Goal: Transaction & Acquisition: Purchase product/service

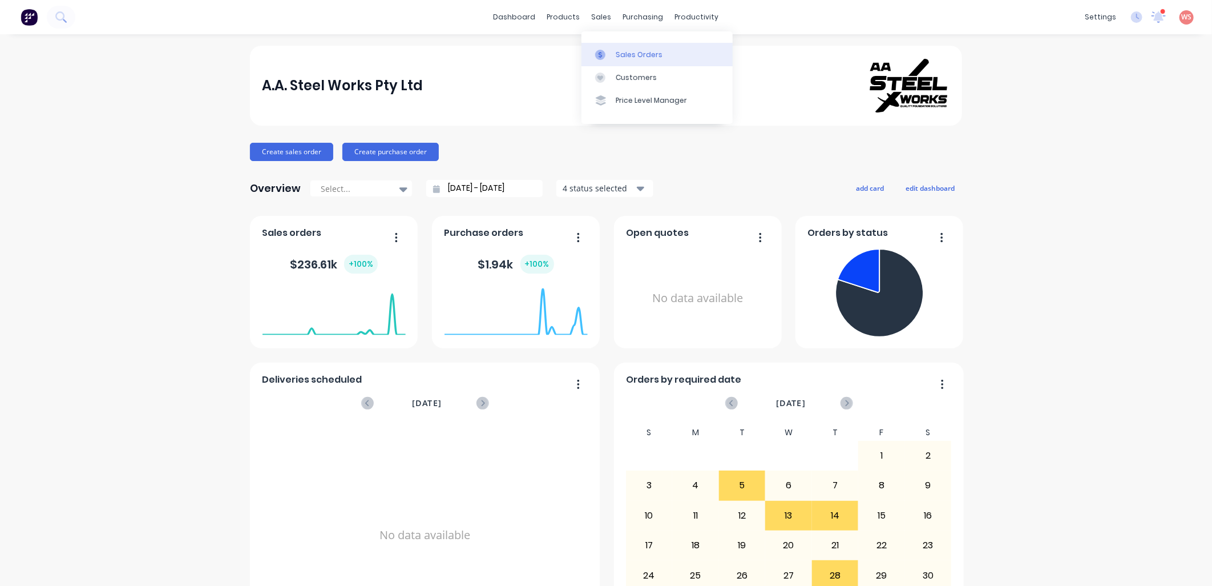
click at [630, 58] on div "Sales Orders" at bounding box center [639, 55] width 47 height 10
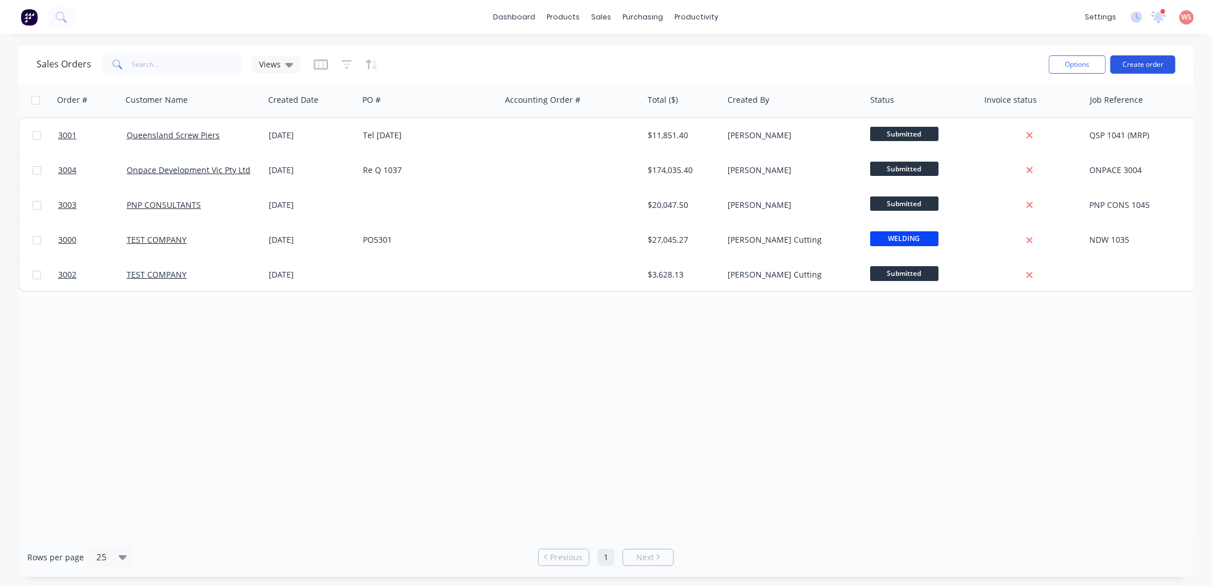
click at [1147, 63] on button "Create order" at bounding box center [1143, 64] width 65 height 18
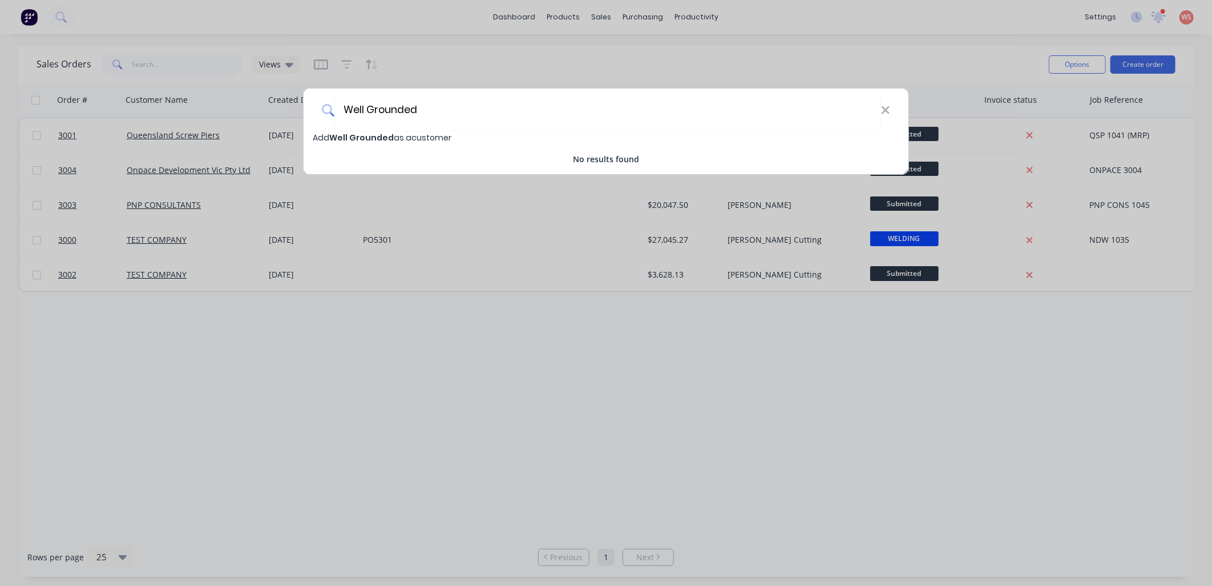
type input "Well Grounded"
click at [373, 132] on span "Well Grounded" at bounding box center [361, 137] width 65 height 11
select select "AU"
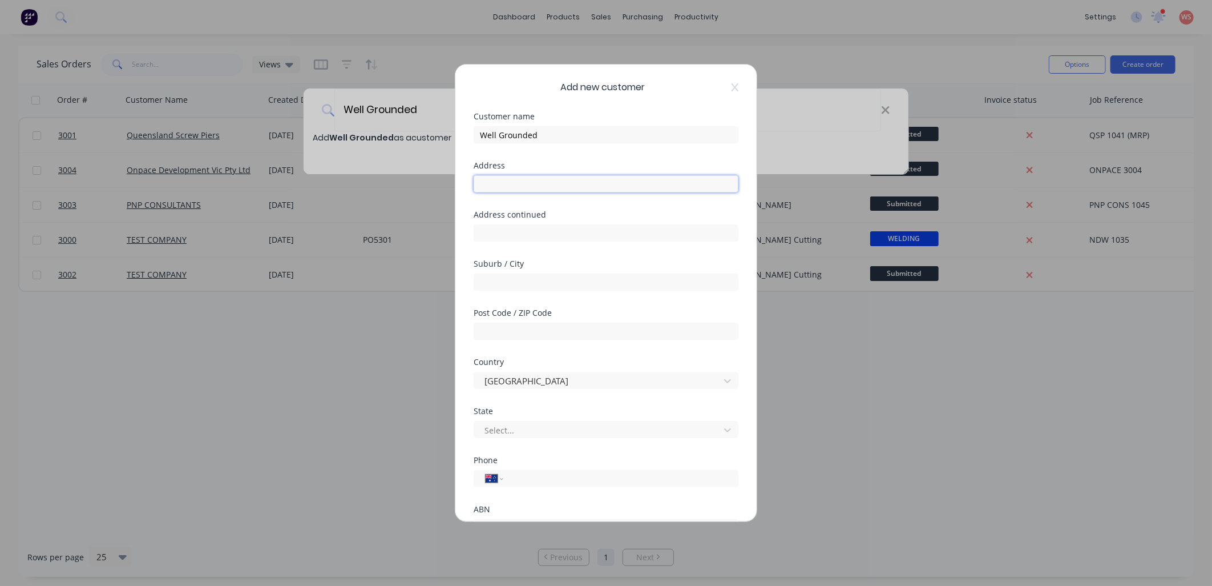
click at [520, 180] on input "text" at bounding box center [606, 183] width 265 height 17
click at [511, 476] on input "tel" at bounding box center [618, 478] width 215 height 13
paste input "0400 669 386"
type input "0400 669 386"
click at [495, 191] on input "text" at bounding box center [606, 183] width 265 height 17
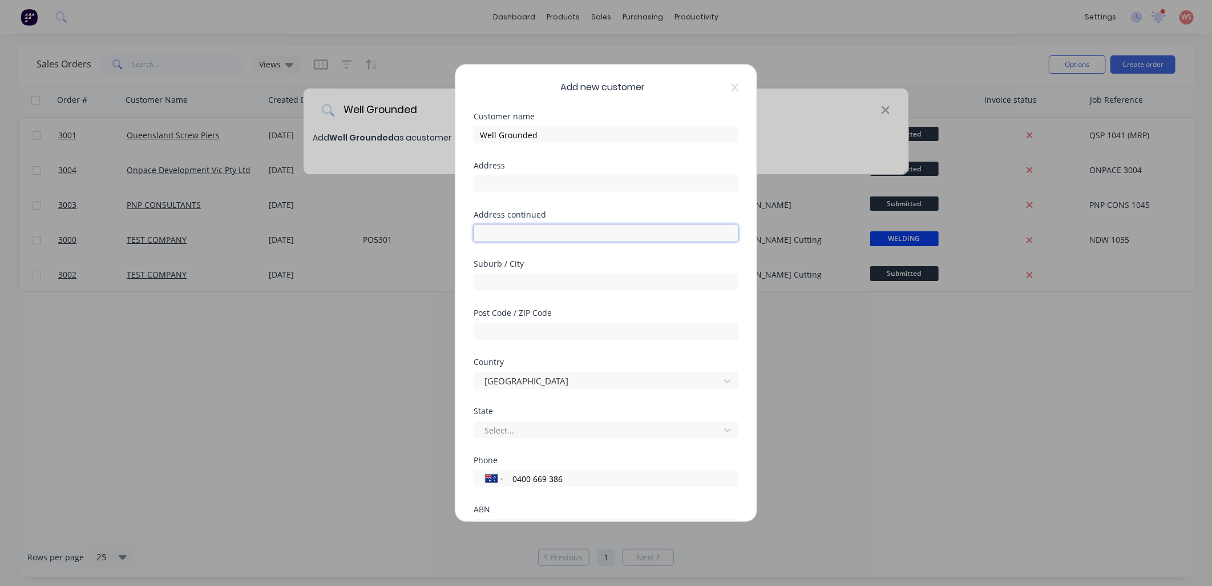
click at [521, 231] on input "text" at bounding box center [606, 232] width 265 height 17
paste input "[STREET_ADDRESS]"
drag, startPoint x: 584, startPoint y: 233, endPoint x: 527, endPoint y: 235, distance: 56.5
click at [527, 235] on input "[STREET_ADDRESS]" at bounding box center [606, 232] width 265 height 17
type input "[STREET_ADDRESS]"
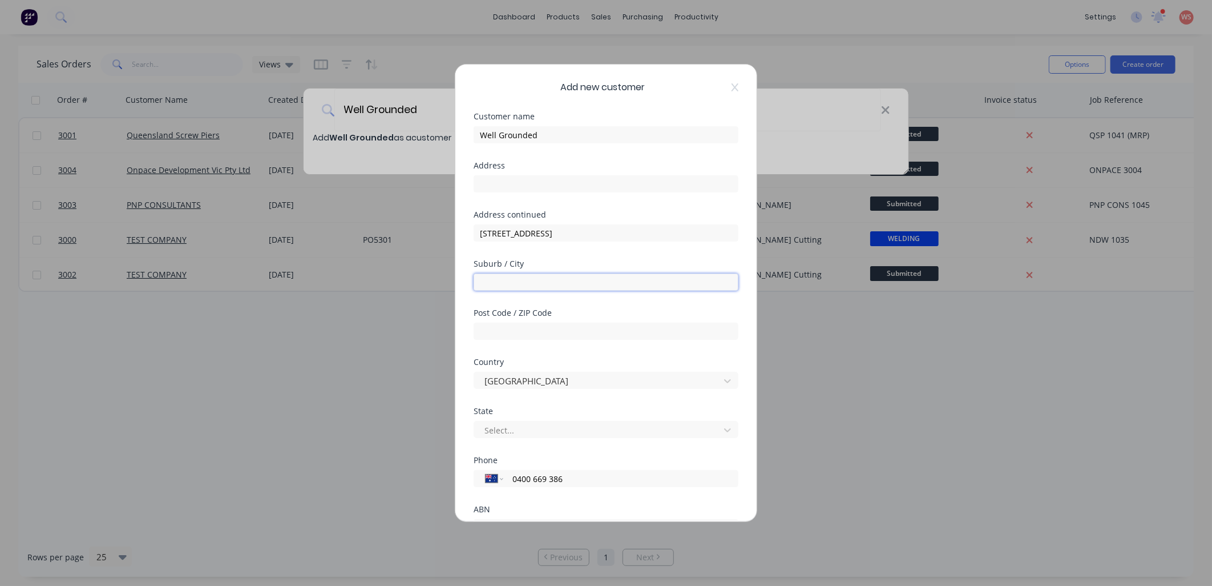
click at [551, 292] on div "Suburb / City" at bounding box center [606, 284] width 265 height 49
paste input "Caulfield South"
type input "Caulfield South"
click at [486, 321] on div at bounding box center [606, 330] width 265 height 20
click at [483, 326] on input "text" at bounding box center [606, 331] width 265 height 17
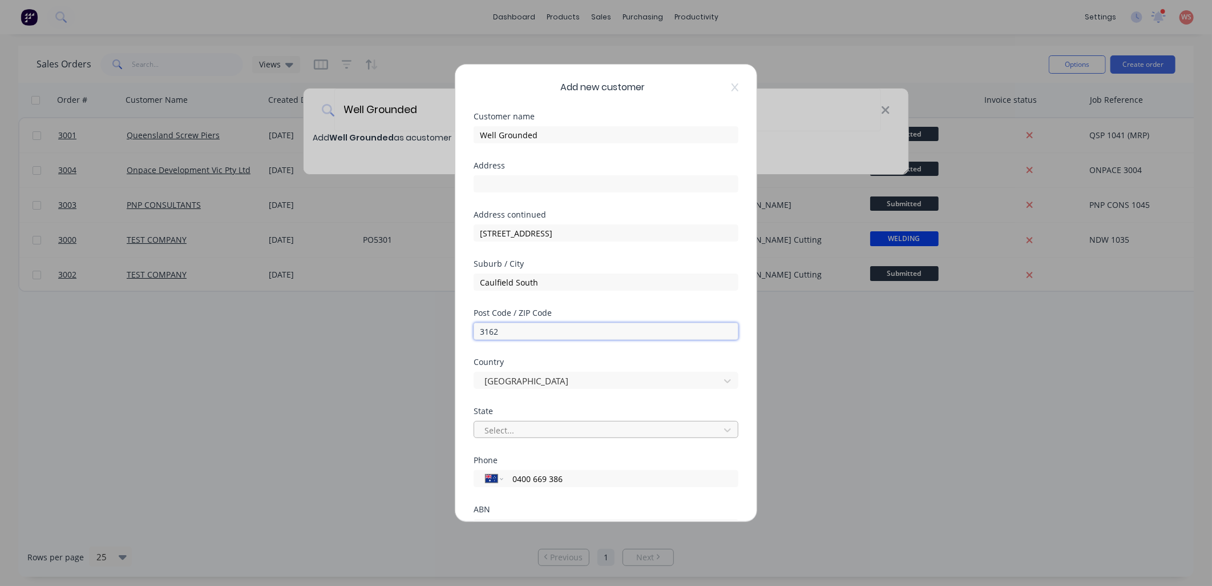
type input "3162"
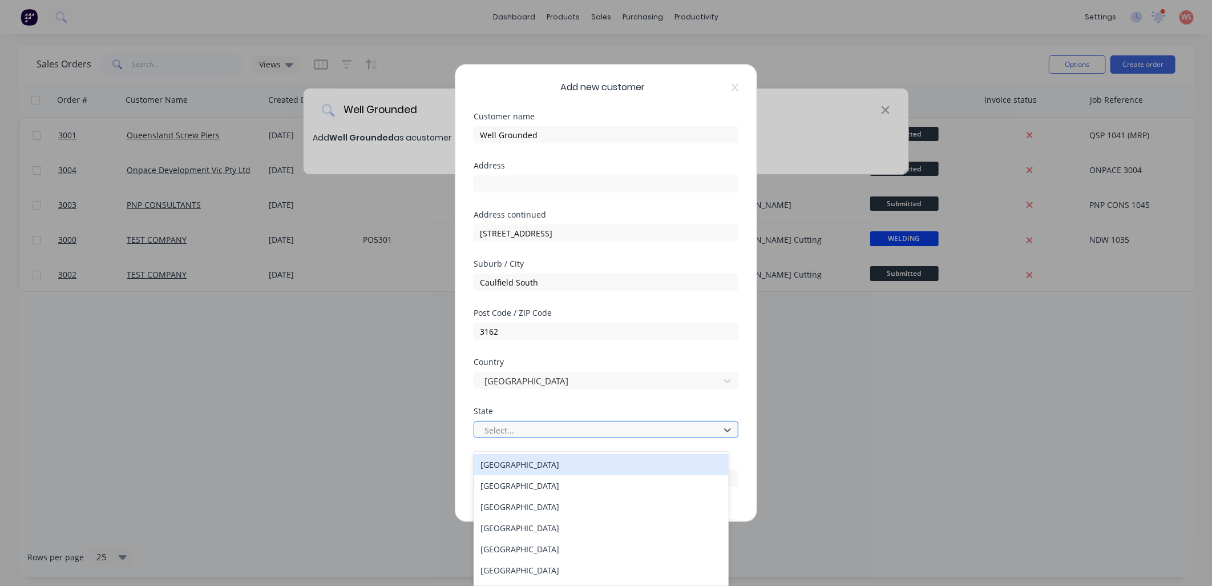
click at [503, 435] on div at bounding box center [598, 430] width 231 height 14
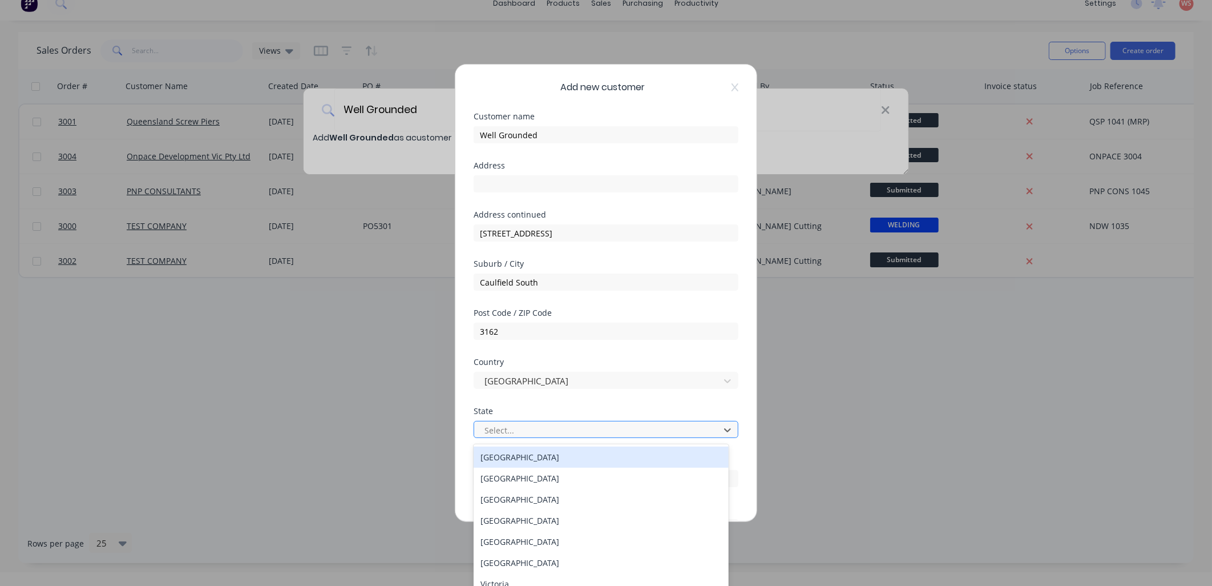
scroll to position [15, 0]
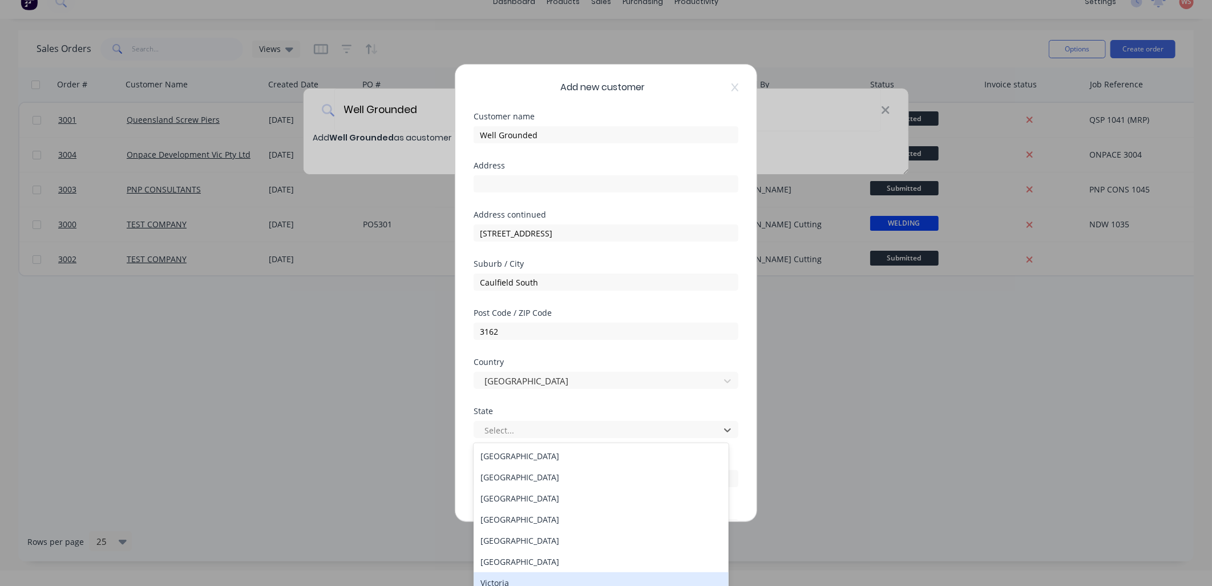
click at [506, 578] on div "Victoria" at bounding box center [601, 582] width 255 height 21
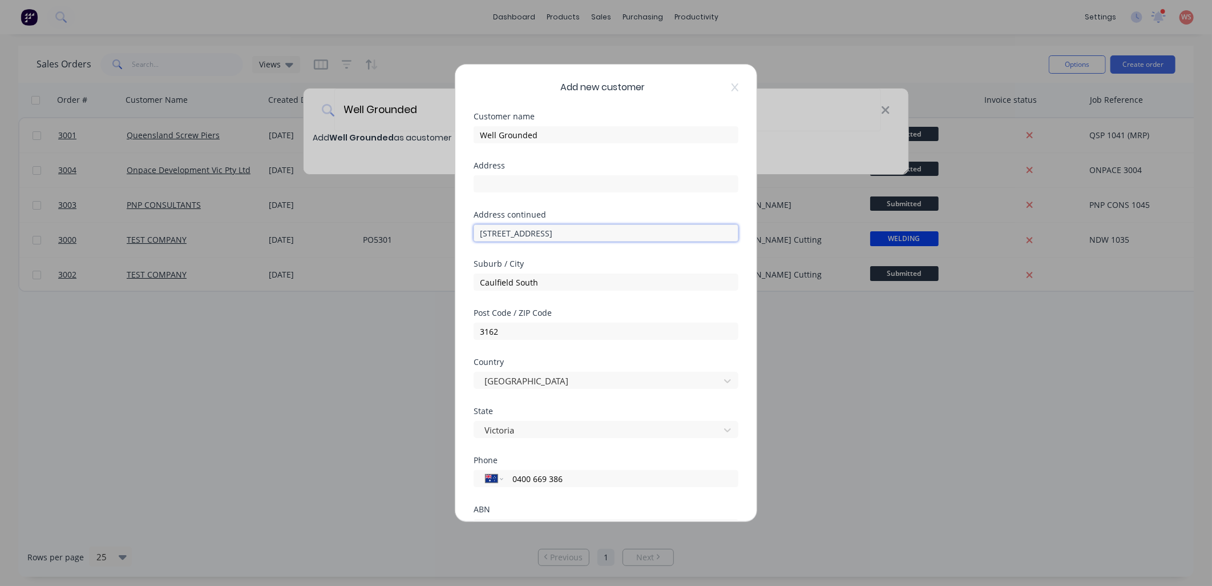
drag, startPoint x: 577, startPoint y: 236, endPoint x: 529, endPoint y: 241, distance: 48.3
click at [529, 241] on div "Address [STREET_ADDRESS]" at bounding box center [606, 235] width 265 height 49
type input "PO BOX 141"
click at [297, 361] on div "Add new customer Customer name Well Grounded Address Address [GEOGRAPHIC_DATA] …" at bounding box center [606, 293] width 1212 height 586
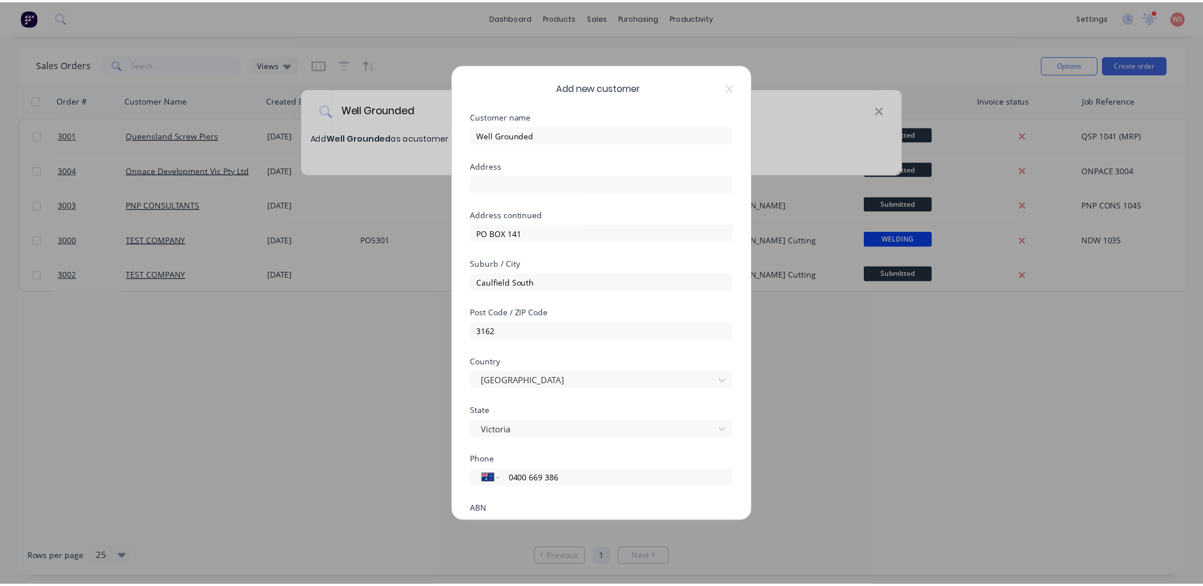
scroll to position [100, 0]
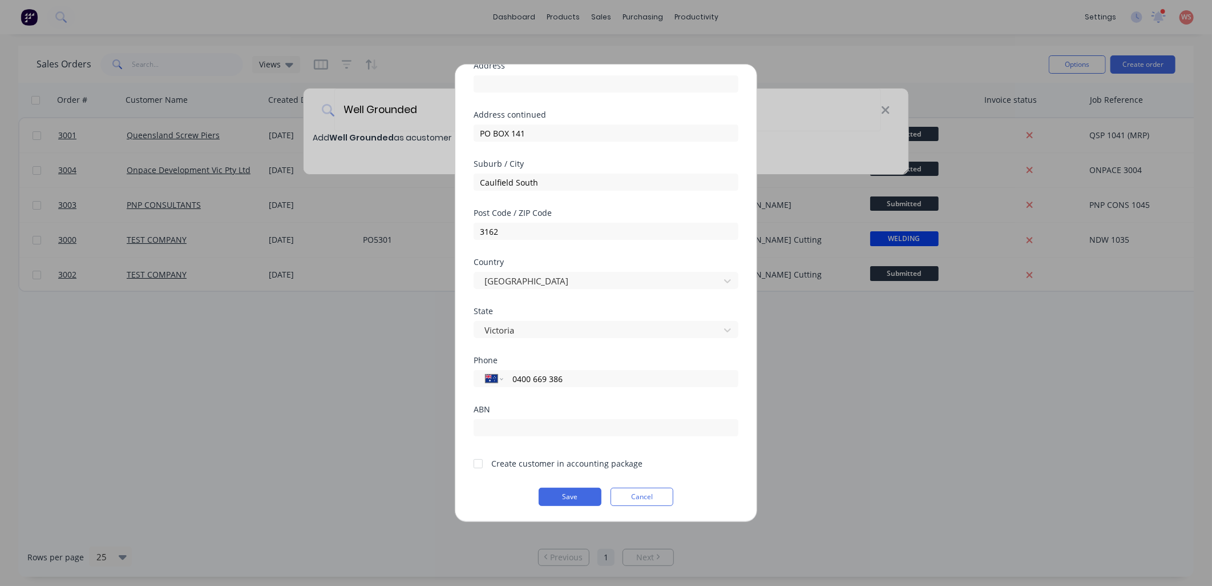
click at [477, 465] on div at bounding box center [478, 463] width 23 height 23
click at [555, 498] on button "Save" at bounding box center [570, 496] width 63 height 18
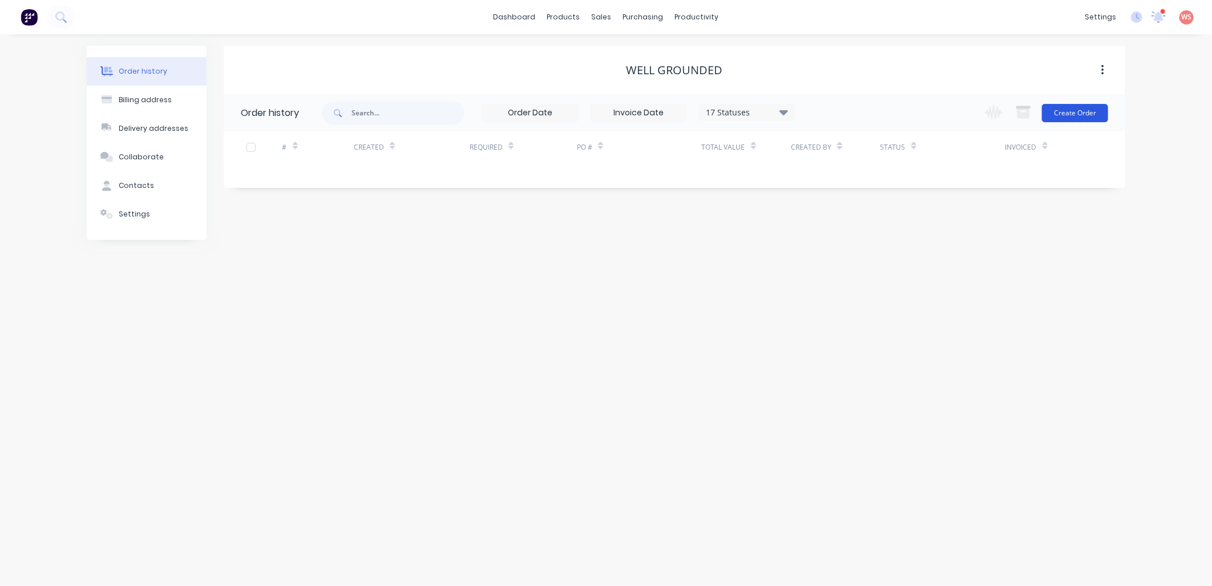
click at [1075, 111] on button "Create Order" at bounding box center [1075, 113] width 66 height 18
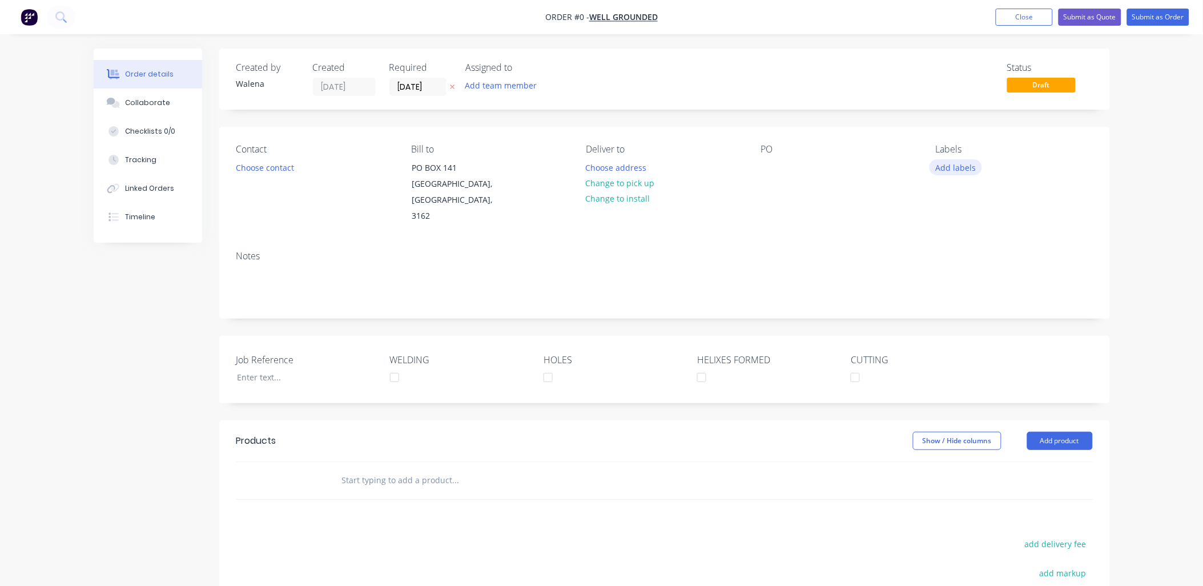
click at [946, 163] on button "Add labels" at bounding box center [955, 166] width 53 height 15
click at [956, 269] on div at bounding box center [956, 269] width 23 height 23
click at [955, 309] on div at bounding box center [956, 309] width 23 height 23
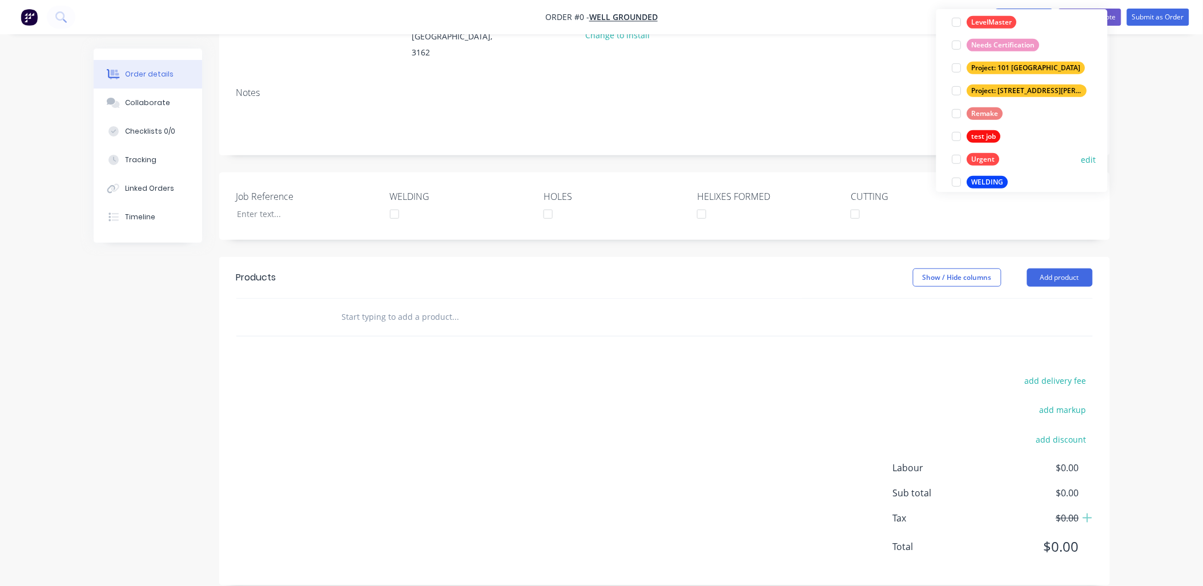
scroll to position [205, 0]
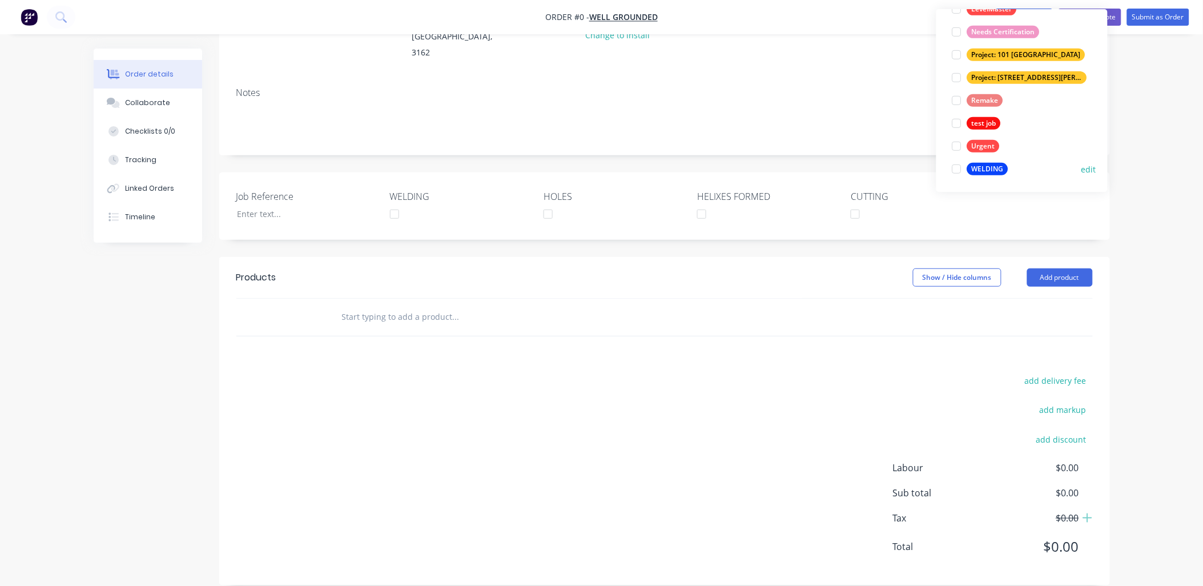
click at [956, 169] on div at bounding box center [956, 169] width 23 height 23
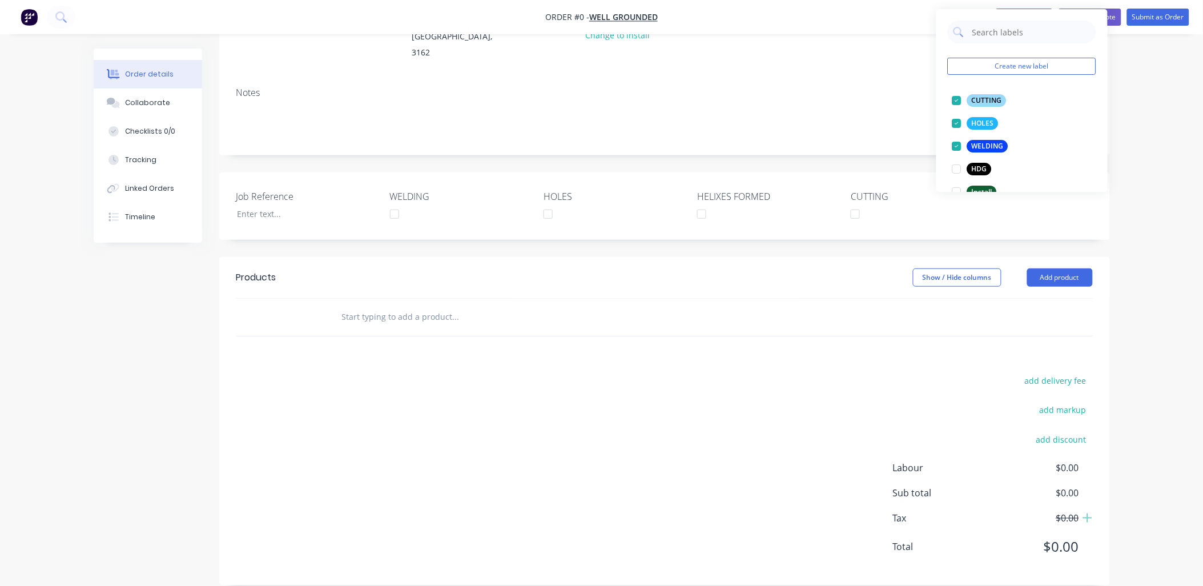
scroll to position [0, 0]
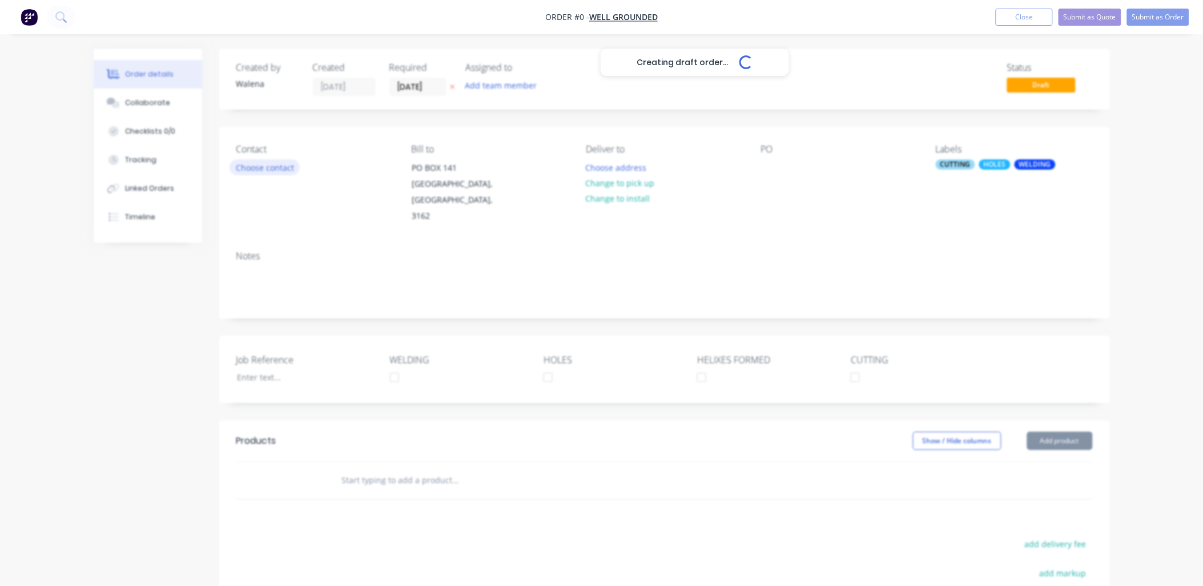
click at [256, 162] on div "Creating draft order... Loading... Order details Collaborate Checklists 0/0 Tra…" at bounding box center [601, 407] width 1039 height 717
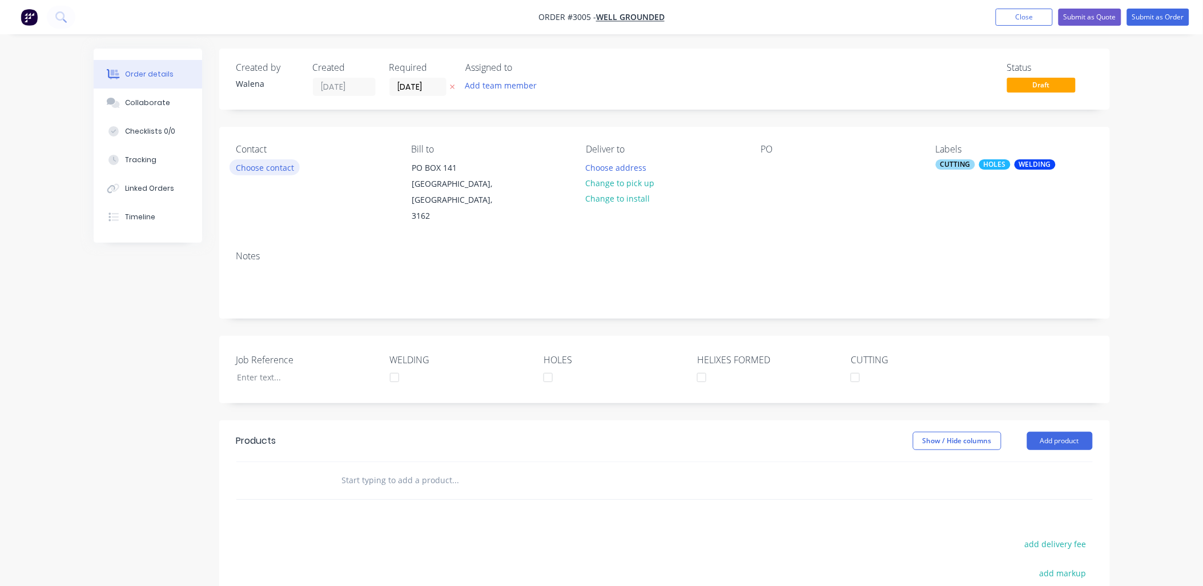
click at [256, 172] on button "Choose contact" at bounding box center [264, 166] width 70 height 15
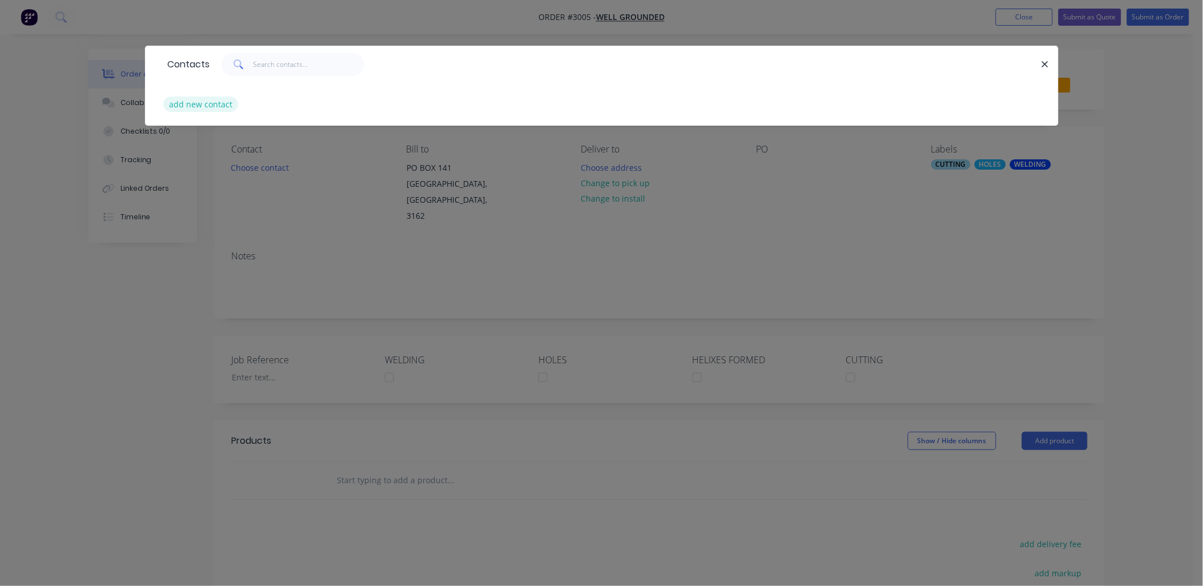
click at [196, 107] on button "add new contact" at bounding box center [200, 103] width 75 height 15
select select "AU"
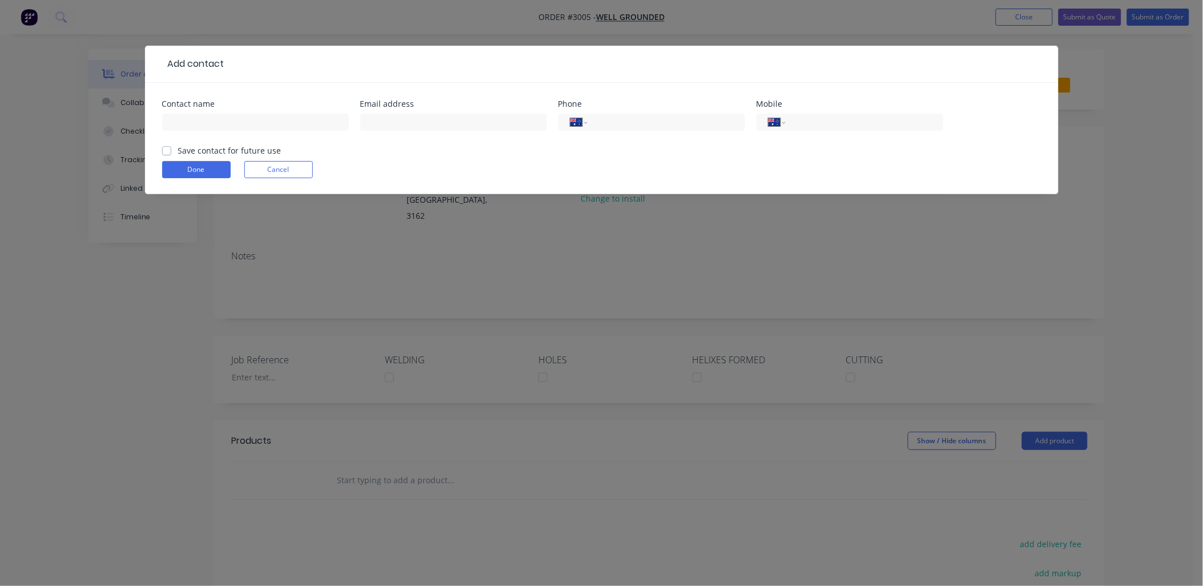
click at [196, 107] on div "Contact name" at bounding box center [255, 104] width 187 height 8
click at [186, 123] on input "text" at bounding box center [255, 122] width 187 height 17
type input "Guy"
click at [384, 123] on input "text" at bounding box center [453, 122] width 187 height 17
paste input "Caulfield South"
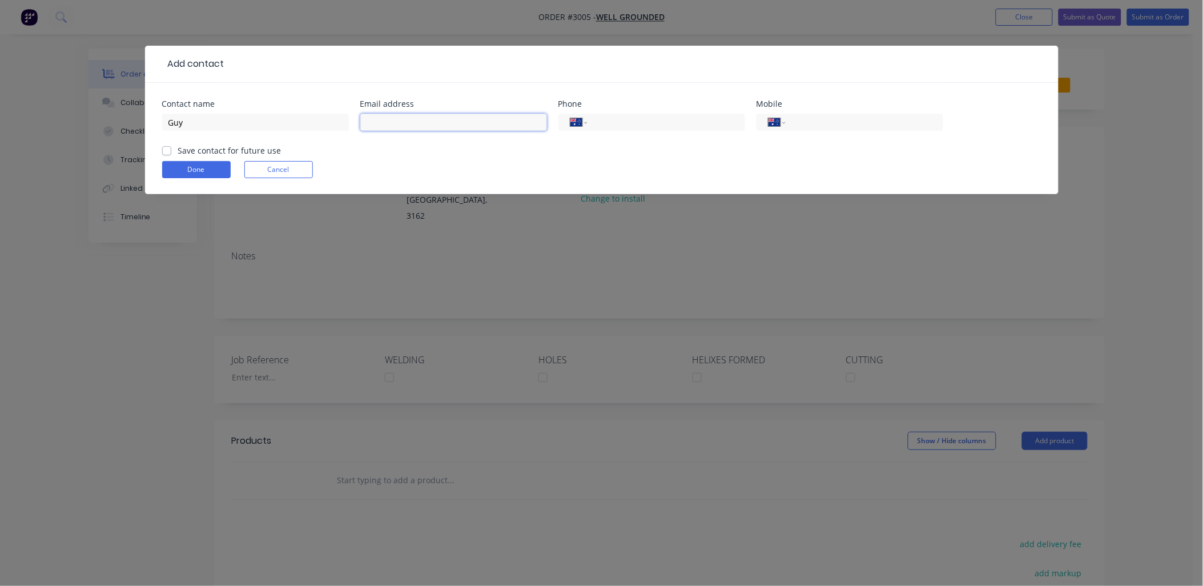
type input "Caulfield South"
drag, startPoint x: 423, startPoint y: 126, endPoint x: 328, endPoint y: 99, distance: 98.5
click at [313, 104] on div "Contact name Guy Email address [GEOGRAPHIC_DATA] Phone International [GEOGRAPHI…" at bounding box center [601, 122] width 879 height 45
paste input "[EMAIL_ADDRESS][DOMAIN_NAME]"
type input "[EMAIL_ADDRESS][DOMAIN_NAME]"
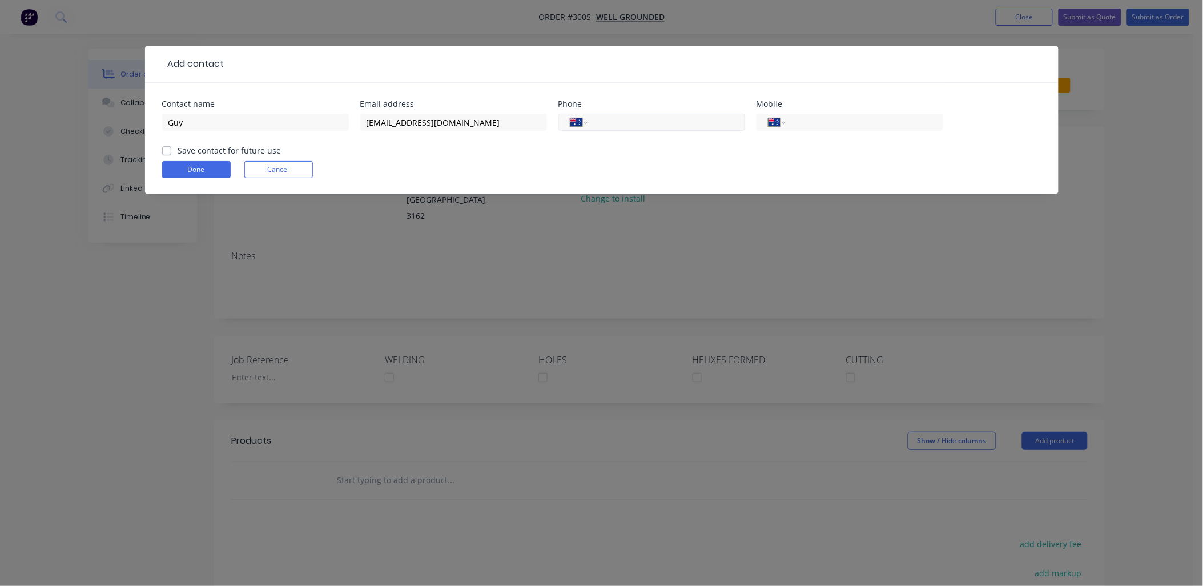
click at [628, 124] on input "tel" at bounding box center [663, 122] width 137 height 13
paste input "0400 669 386"
type input "0400 669 386"
click at [178, 149] on label "Save contact for future use" at bounding box center [229, 150] width 103 height 12
click at [167, 149] on input "Save contact for future use" at bounding box center [166, 149] width 9 height 11
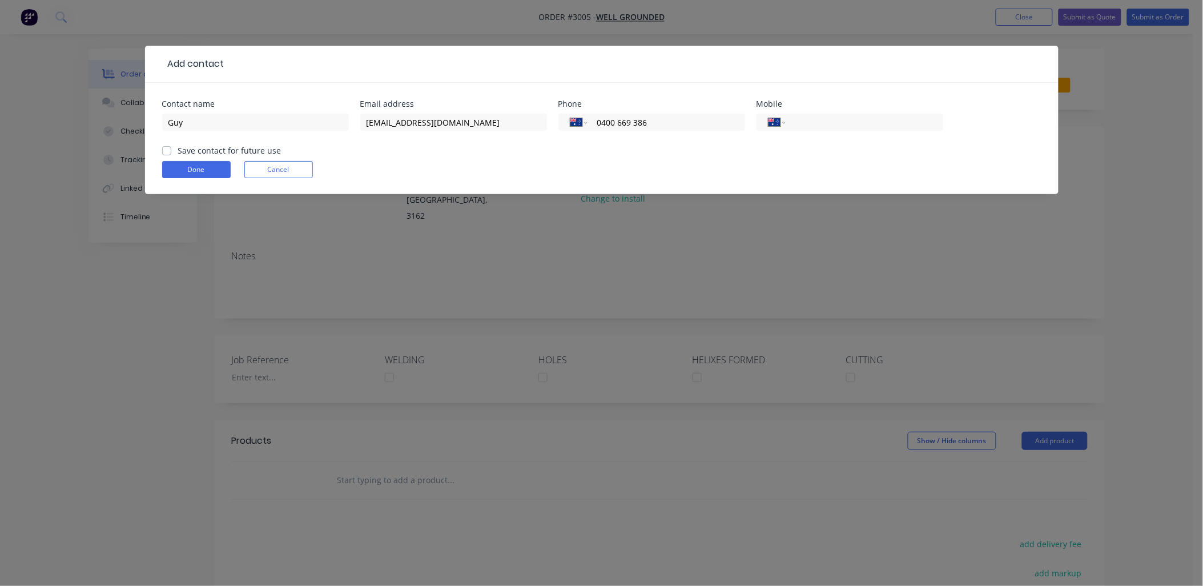
checkbox input "true"
click at [220, 123] on input "Guy" at bounding box center [255, 122] width 187 height 17
paste input "uy de Vos"
type input "[PERSON_NAME]"
click at [206, 174] on button "Done" at bounding box center [196, 169] width 68 height 17
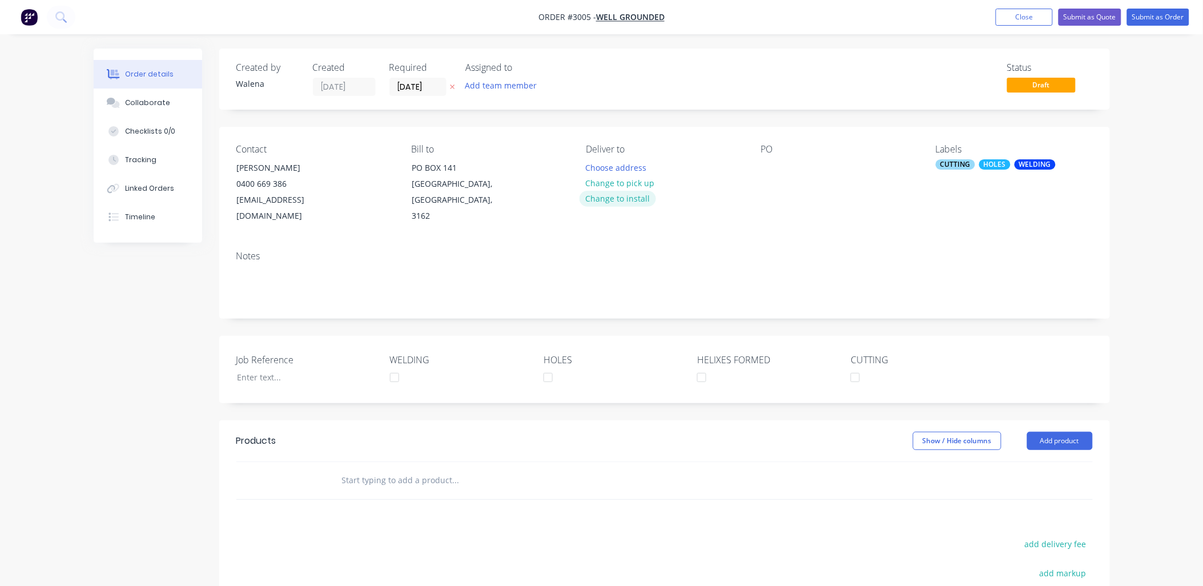
click at [630, 196] on button "Change to install" at bounding box center [617, 198] width 76 height 15
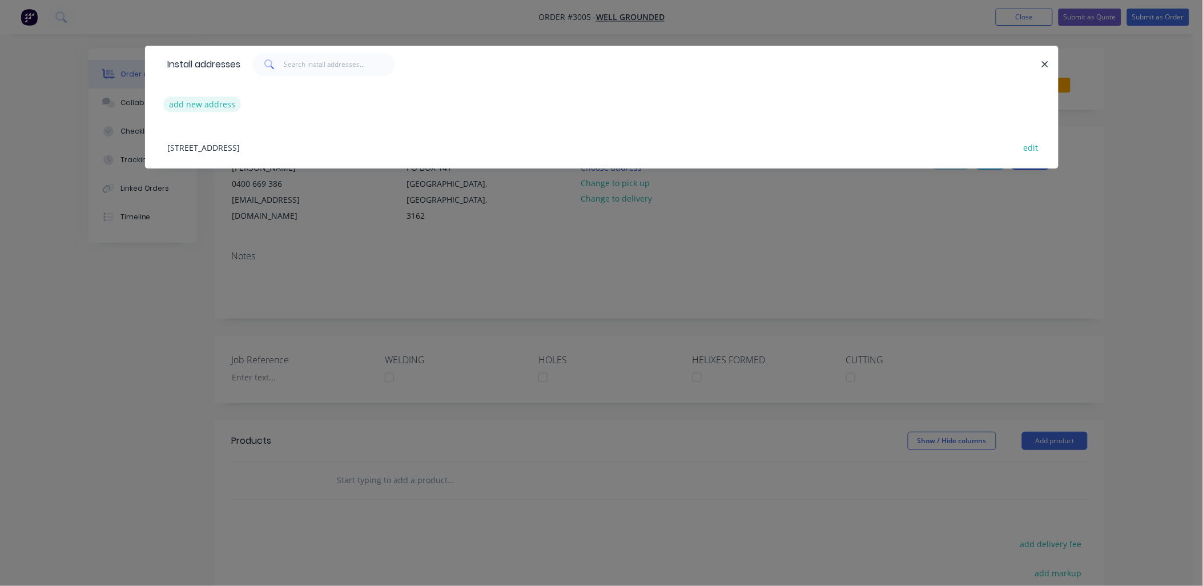
click at [207, 107] on button "add new address" at bounding box center [202, 103] width 78 height 15
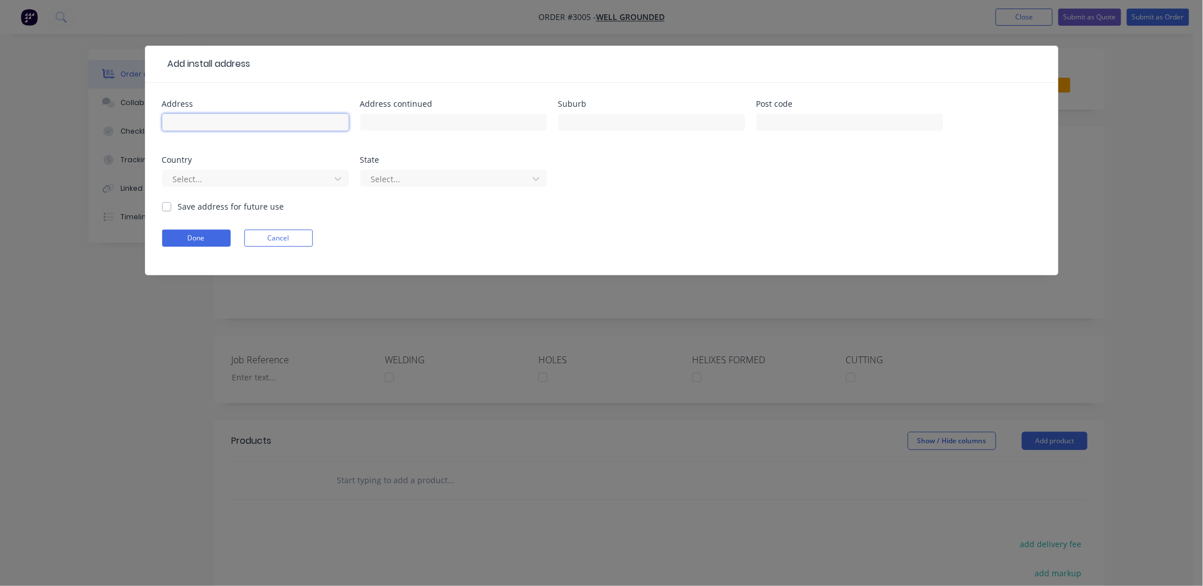
drag, startPoint x: 202, startPoint y: 121, endPoint x: 198, endPoint y: 142, distance: 20.9
click at [200, 145] on div "Address Address continued Suburb Post code Country Select... State Select..." at bounding box center [601, 150] width 879 height 100
click at [621, 122] on input "text" at bounding box center [651, 122] width 187 height 17
type input "Kingscliff"
click at [422, 186] on div "Select..." at bounding box center [445, 178] width 159 height 17
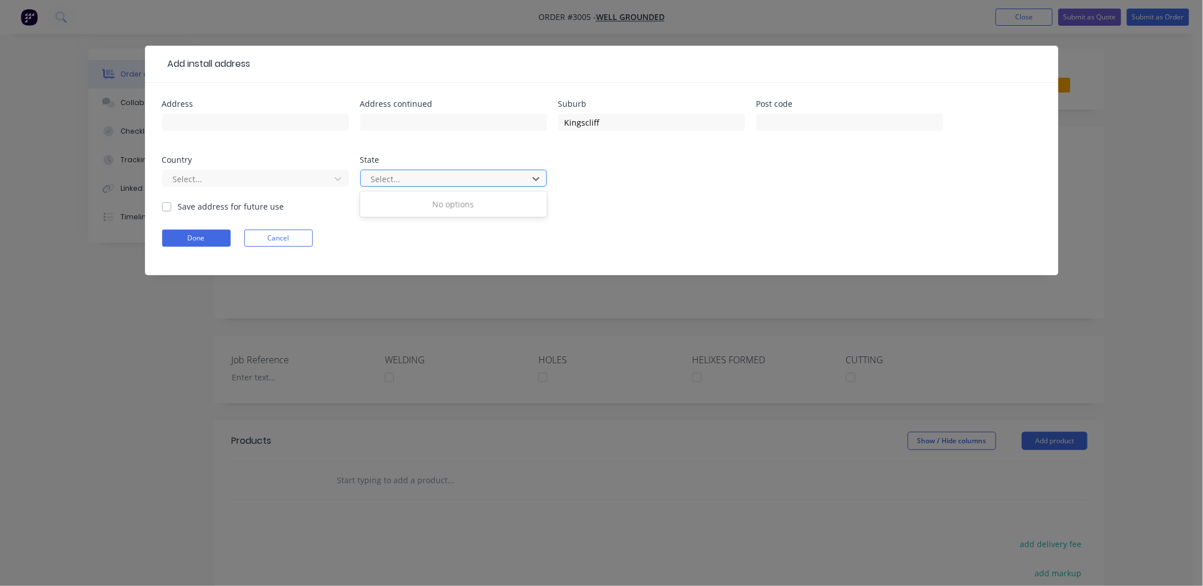
click at [421, 178] on div at bounding box center [446, 179] width 152 height 14
click at [534, 179] on icon at bounding box center [536, 179] width 7 height 4
click at [533, 179] on icon at bounding box center [535, 178] width 11 height 11
click at [247, 129] on input "text" at bounding box center [255, 122] width 187 height 17
paste input "[STREET_ADDRESS][PERSON_NAME]"
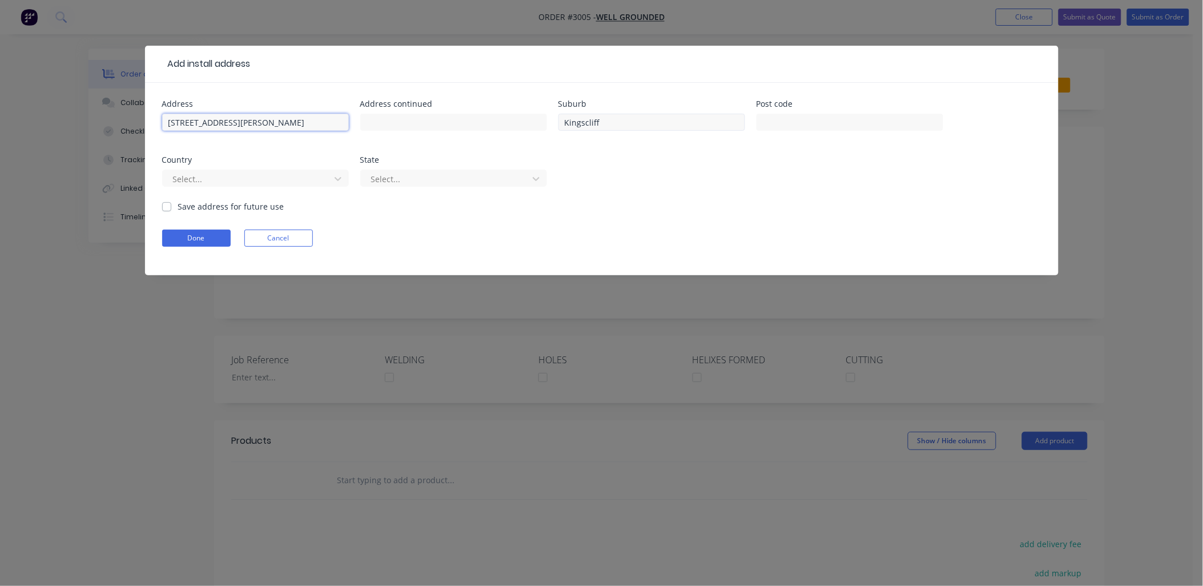
type input "[STREET_ADDRESS][PERSON_NAME]"
drag, startPoint x: 605, startPoint y: 126, endPoint x: 441, endPoint y: 106, distance: 165.0
click at [452, 120] on div "Address [STREET_ADDRESS][PERSON_NAME] Address continued Suburb Kingscliff Post …" at bounding box center [601, 150] width 879 height 100
click at [196, 241] on button "Done" at bounding box center [196, 237] width 68 height 17
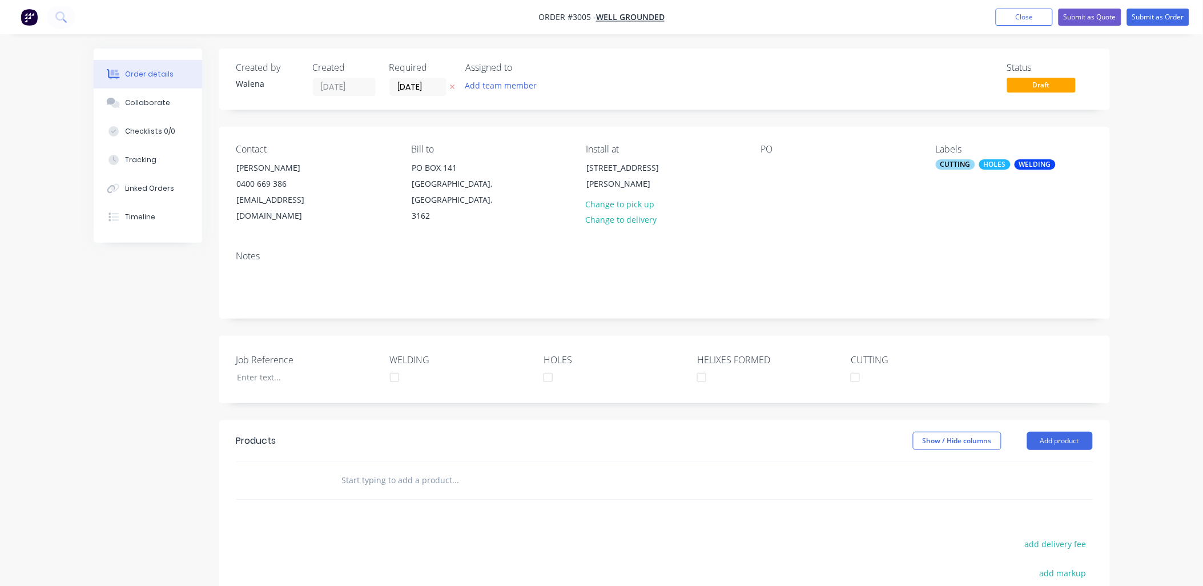
click at [321, 464] on div at bounding box center [293, 480] width 68 height 37
click at [345, 469] on input "text" at bounding box center [455, 480] width 228 height 23
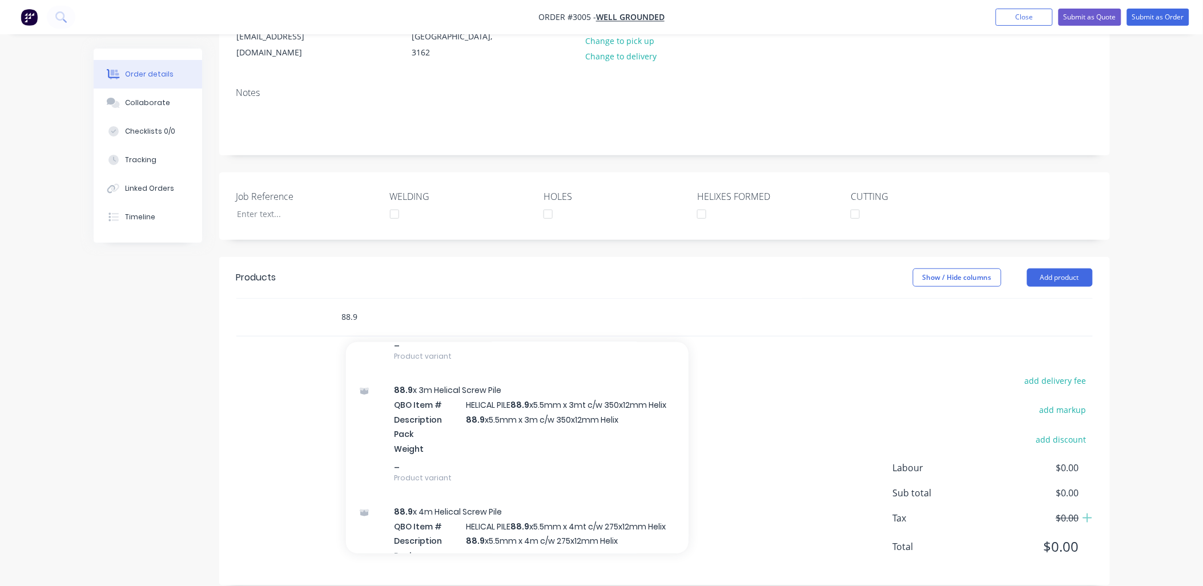
scroll to position [1967, 0]
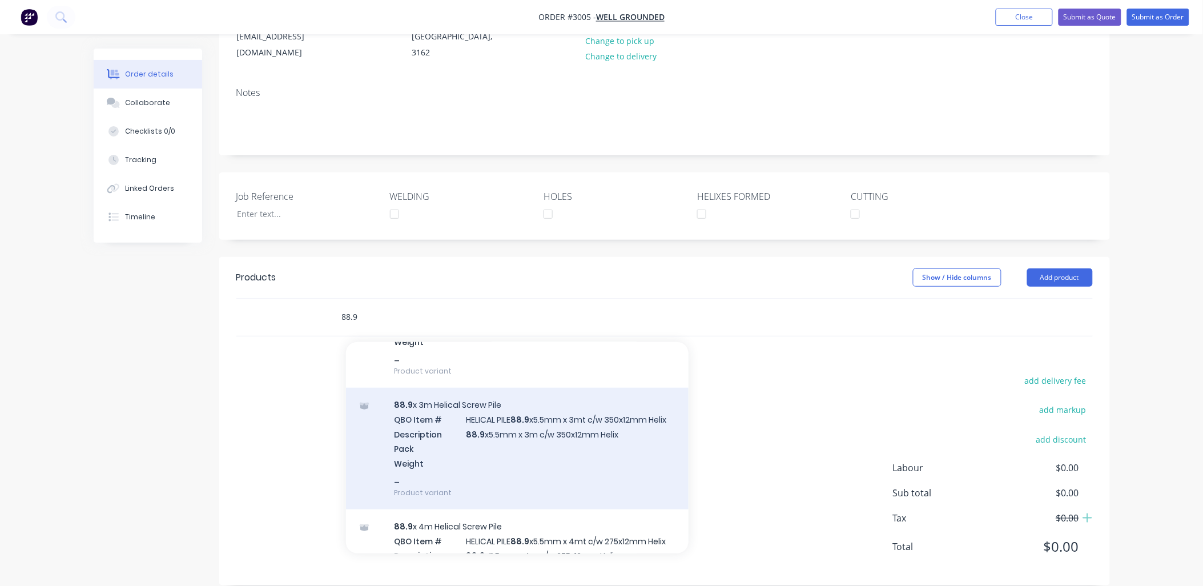
type input "88.9"
click at [537, 422] on div "88.9 x 3m Helical Screw Pile QBO Item # HELICAL PILE 88.9 x5.5mm x 3mt c/w 350x…" at bounding box center [517, 449] width 342 height 122
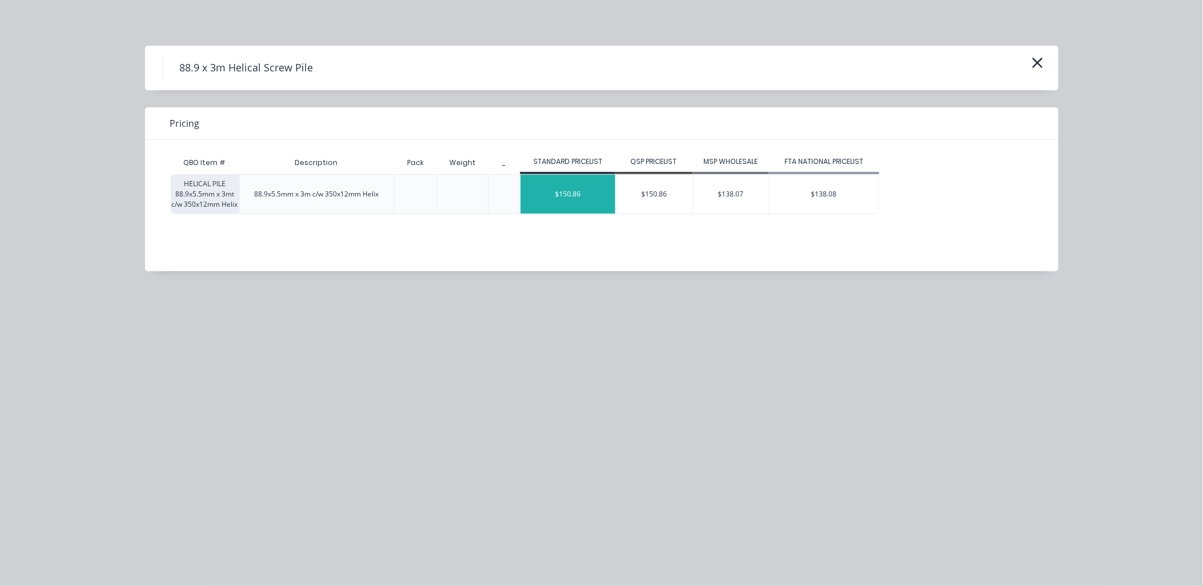
click at [566, 190] on div "$150.86" at bounding box center [568, 194] width 95 height 39
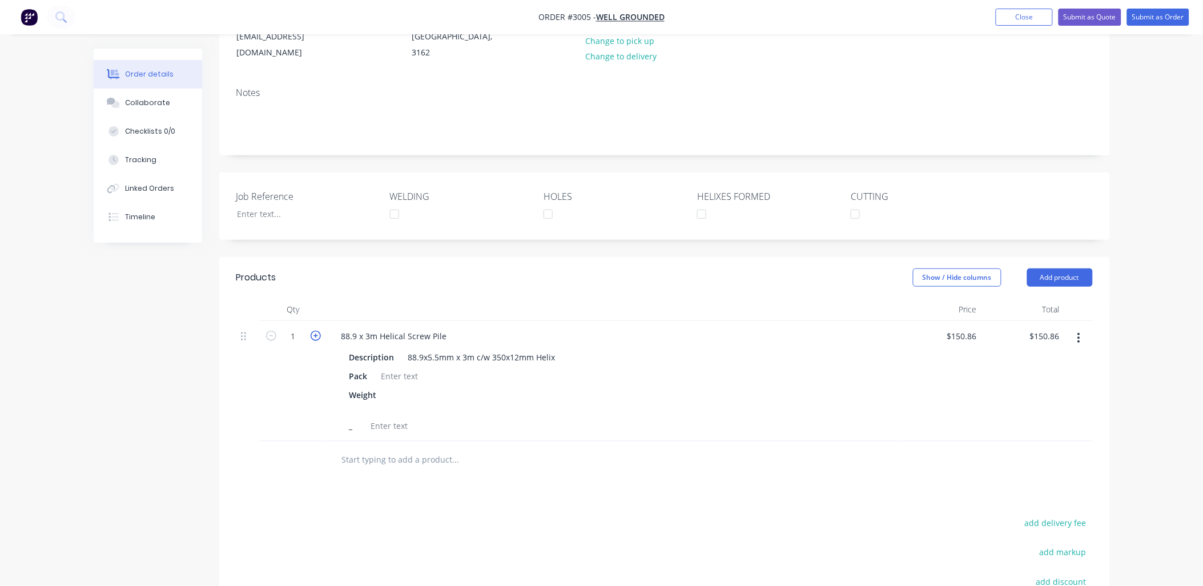
click at [312, 331] on icon "button" at bounding box center [316, 336] width 10 height 10
type input "2"
type input "$301.72"
click at [313, 331] on icon "button" at bounding box center [316, 336] width 10 height 10
type input "3"
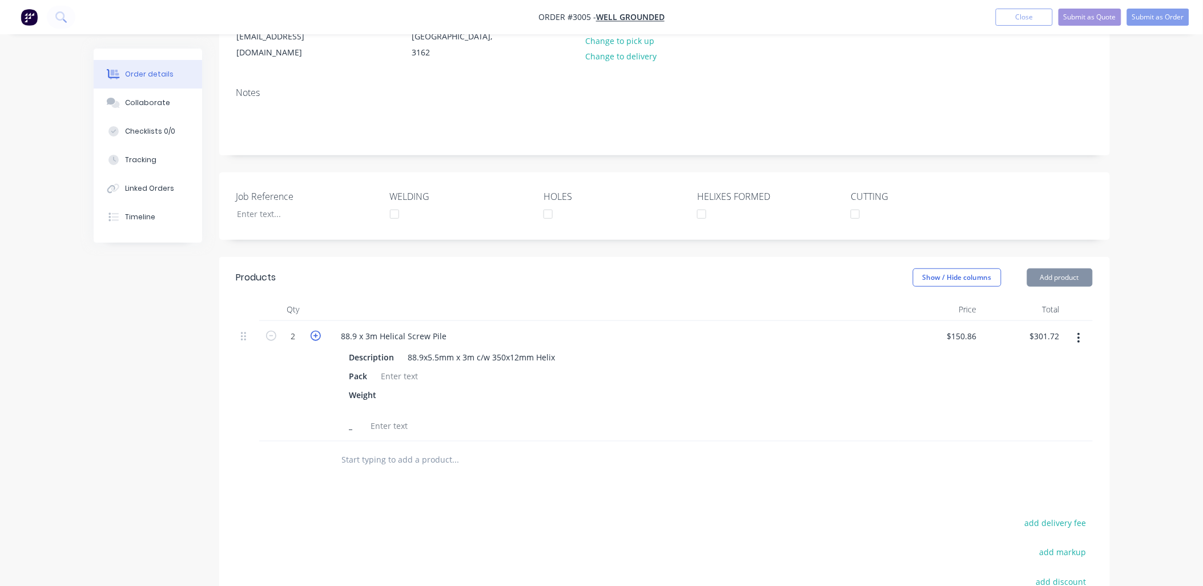
type input "$452.58"
click at [314, 331] on icon "button" at bounding box center [316, 336] width 10 height 10
type input "4"
type input "$603.44"
click at [314, 331] on icon "button" at bounding box center [316, 336] width 10 height 10
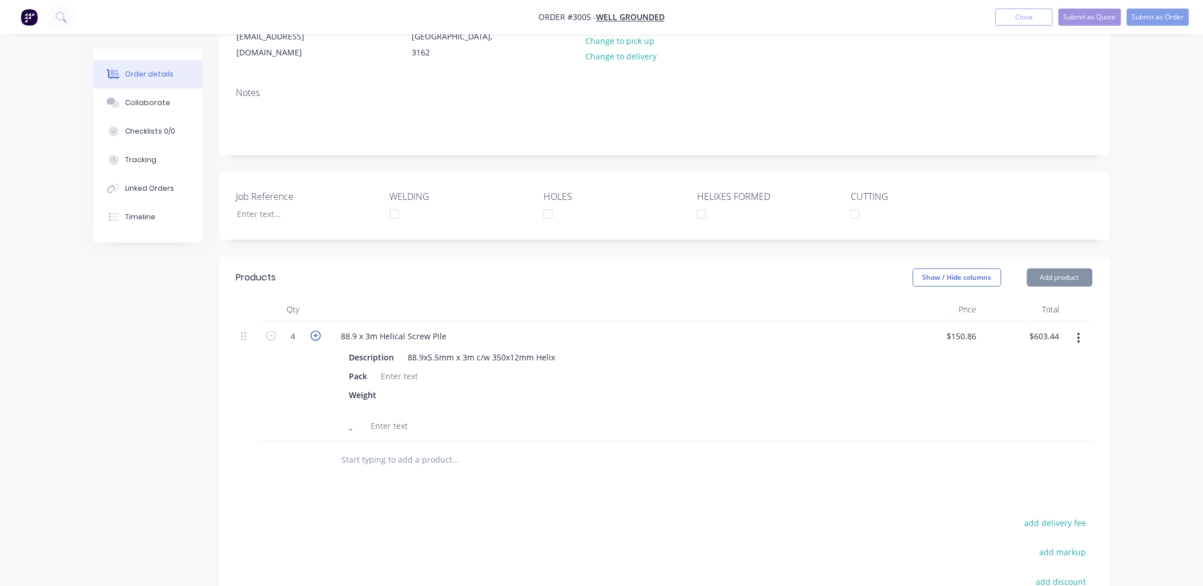
type input "5"
type input "$754.30"
click at [384, 368] on div at bounding box center [400, 376] width 46 height 17
click at [389, 386] on div at bounding box center [394, 400] width 17 height 29
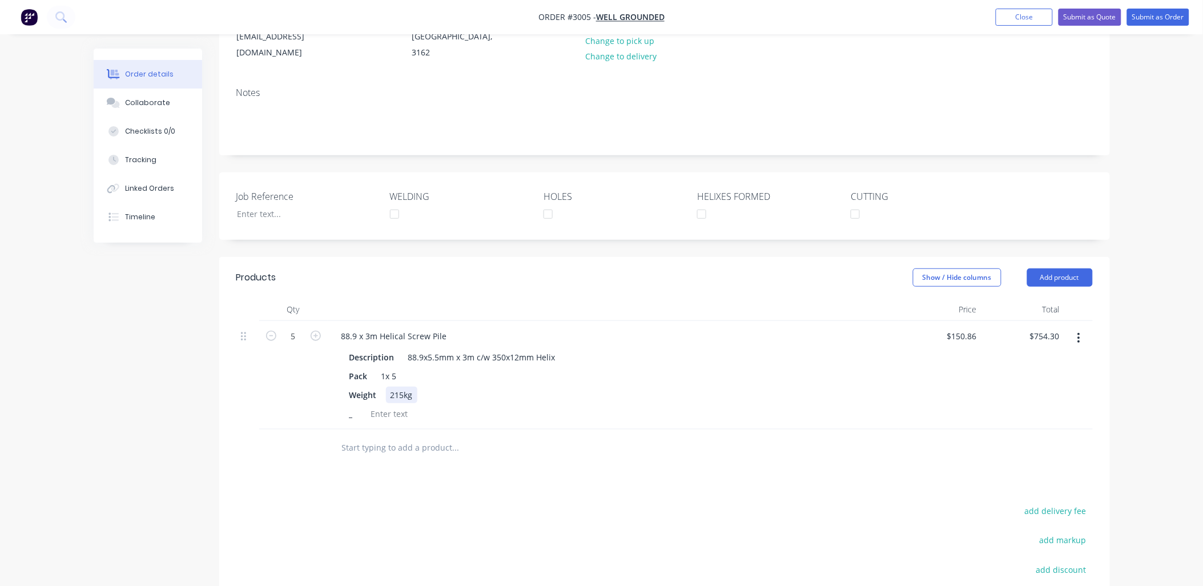
scroll to position [0, 0]
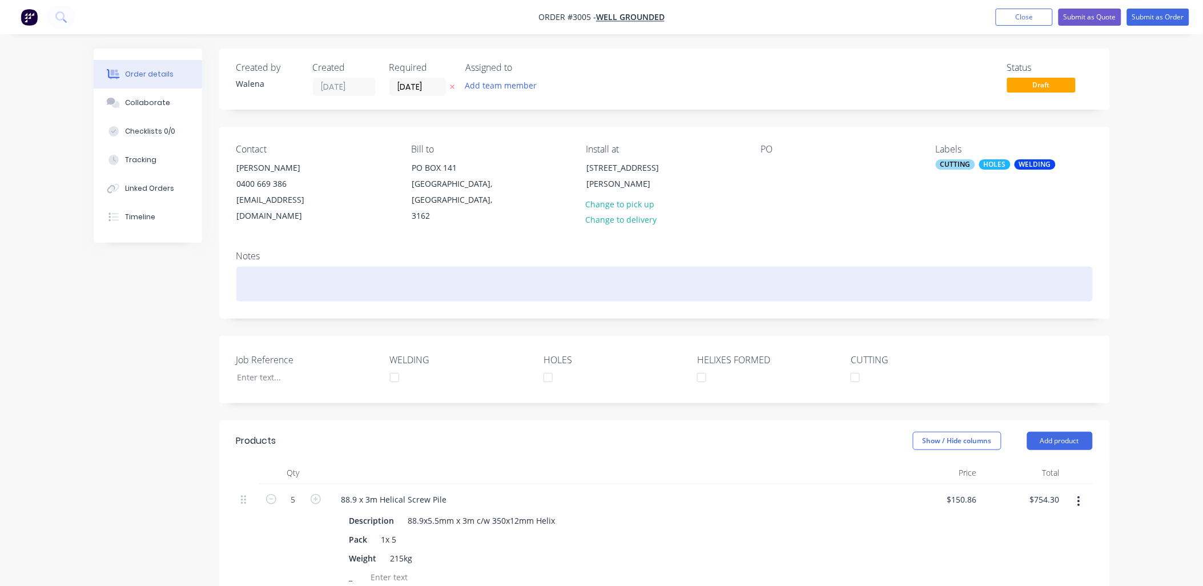
click at [248, 267] on div at bounding box center [664, 284] width 856 height 35
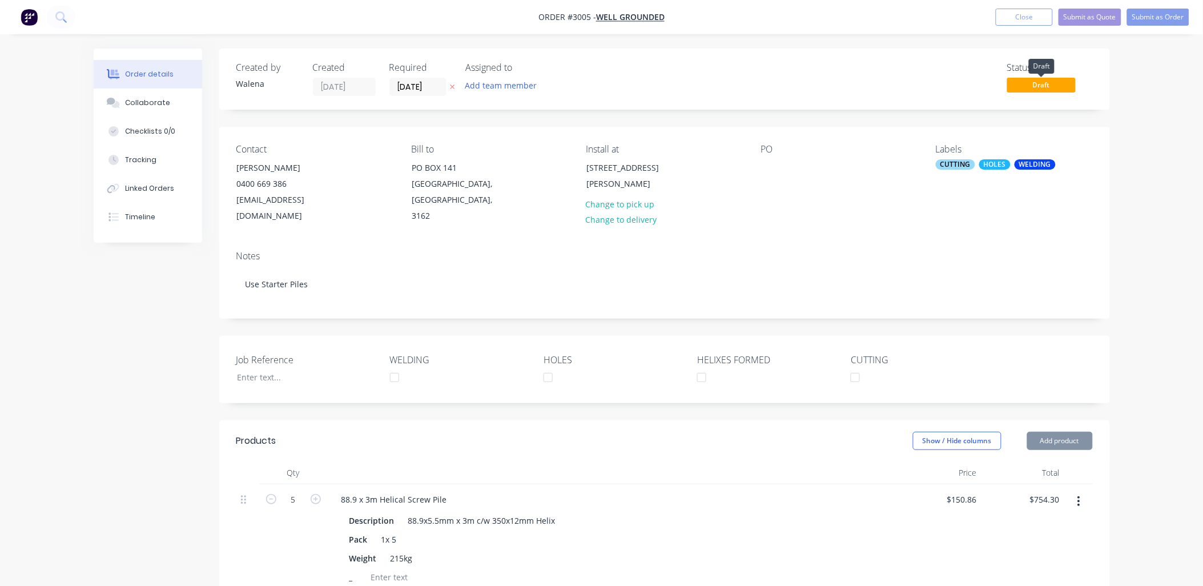
click at [1053, 83] on span "Draft" at bounding box center [1041, 85] width 68 height 14
click at [1042, 83] on span "Draft" at bounding box center [1041, 85] width 68 height 14
click at [403, 89] on input "[DATE]" at bounding box center [418, 86] width 56 height 17
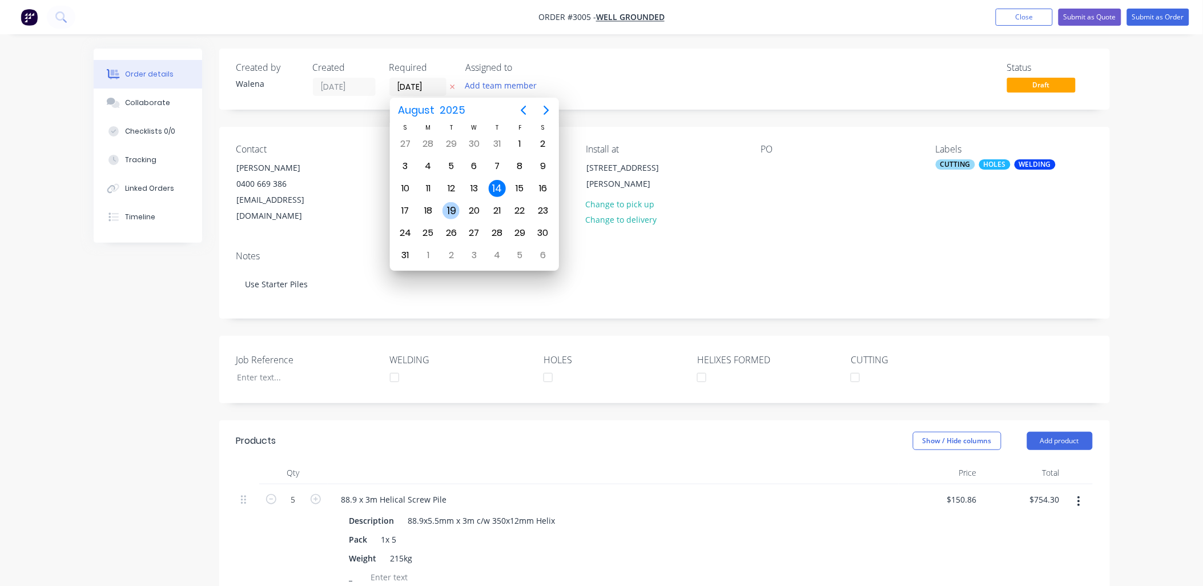
click at [445, 204] on div "19" at bounding box center [450, 210] width 17 height 17
type input "[DATE]"
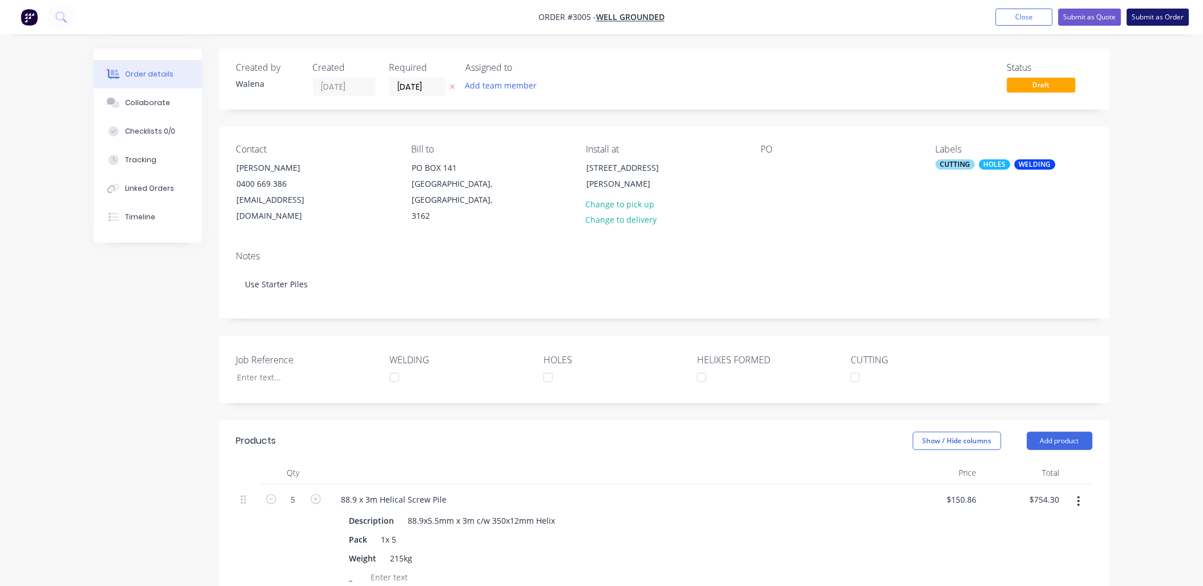
click at [1151, 20] on button "Submit as Order" at bounding box center [1158, 17] width 62 height 17
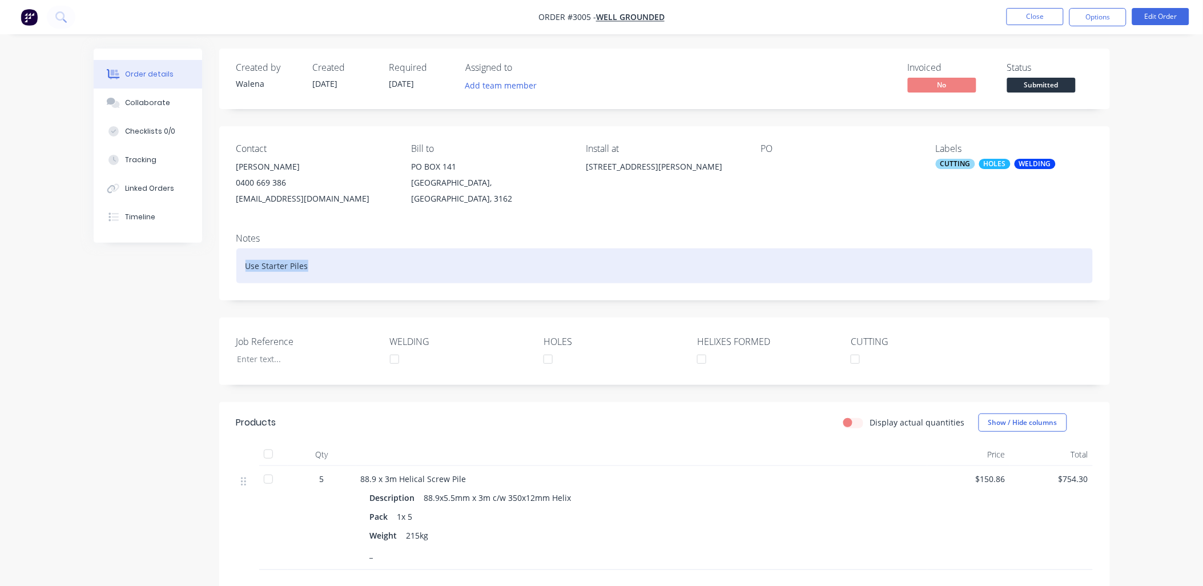
drag, startPoint x: 323, startPoint y: 267, endPoint x: 257, endPoint y: 264, distance: 66.3
click at [241, 264] on div "Use Starter Piles" at bounding box center [664, 265] width 856 height 35
copy div "Use Starter Piles"
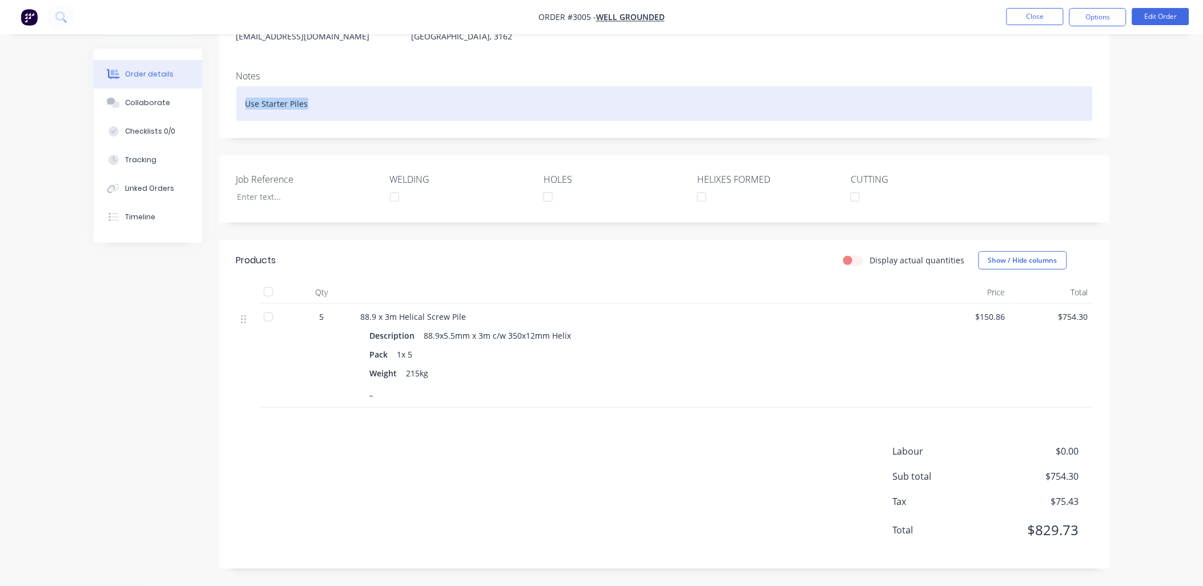
scroll to position [169, 0]
click at [245, 316] on icon at bounding box center [243, 319] width 5 height 9
click at [246, 313] on div at bounding box center [248, 318] width 14 height 15
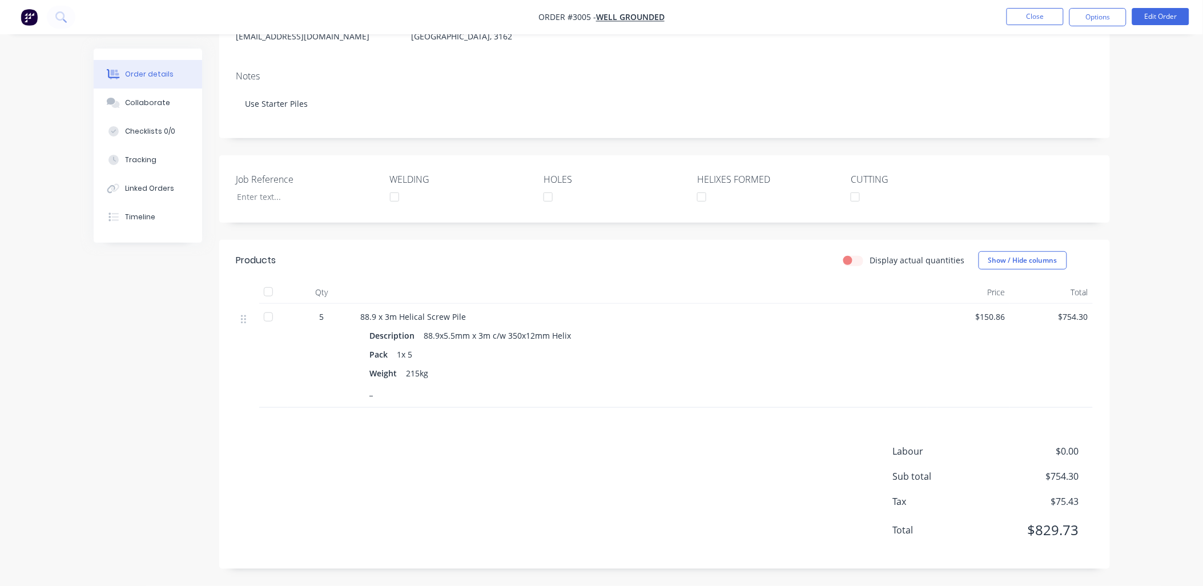
click at [294, 441] on div "Products Display actual quantities Show / Hide columns Qty Price Total 5 88.9 x…" at bounding box center [664, 404] width 890 height 329
click at [1098, 18] on button "Options" at bounding box center [1097, 17] width 57 height 18
click at [1165, 13] on button "Edit Order" at bounding box center [1160, 16] width 57 height 17
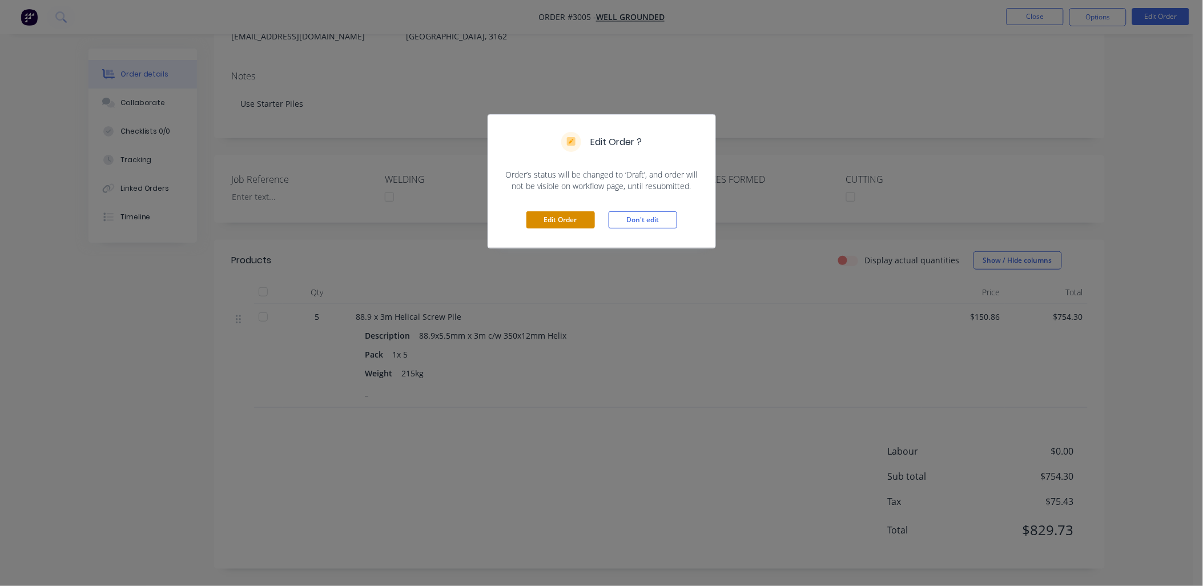
click at [573, 219] on button "Edit Order" at bounding box center [560, 219] width 68 height 17
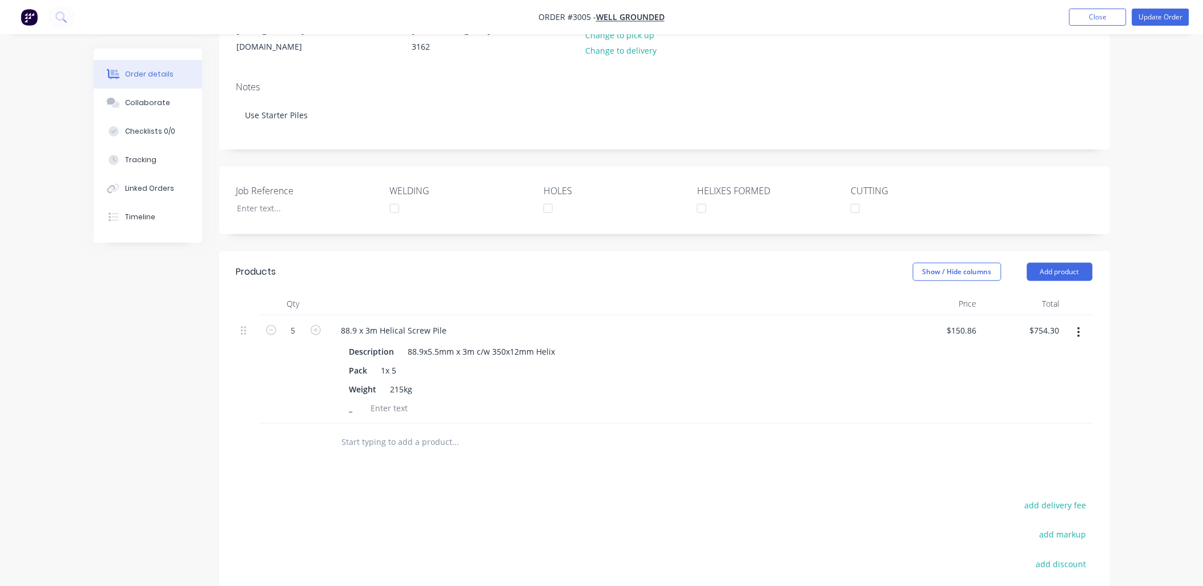
click at [318, 436] on div at bounding box center [293, 442] width 68 height 37
drag, startPoint x: 346, startPoint y: 444, endPoint x: 346, endPoint y: 438, distance: 5.7
click at [346, 440] on input "text" at bounding box center [455, 441] width 228 height 23
